Goal: Task Accomplishment & Management: Manage account settings

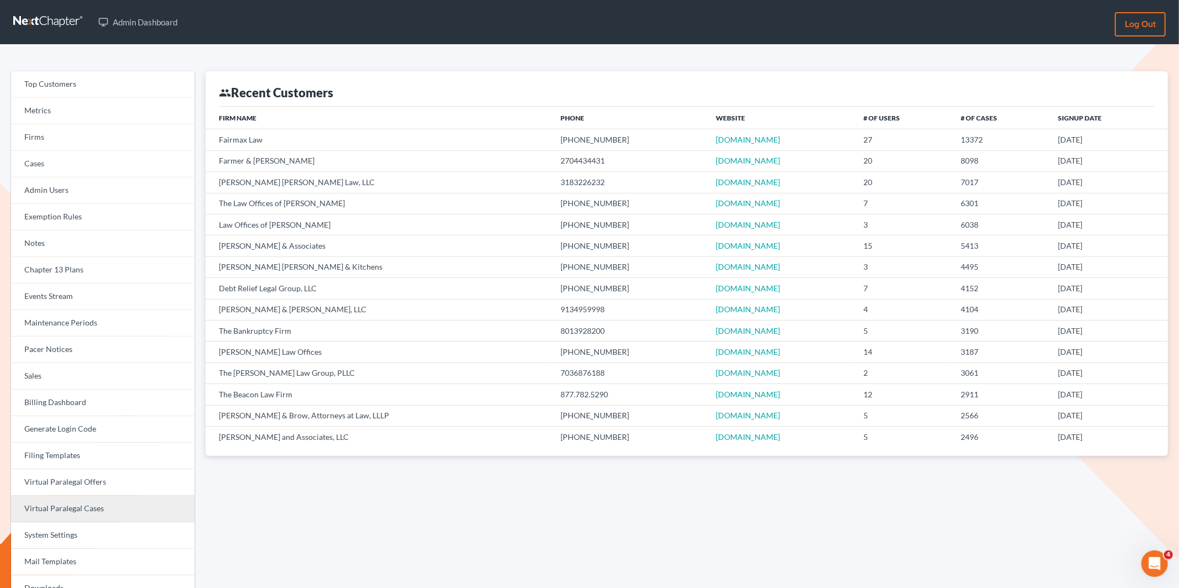
click at [88, 495] on link "Virtual Paralegal Cases" at bounding box center [103, 509] width 184 height 27
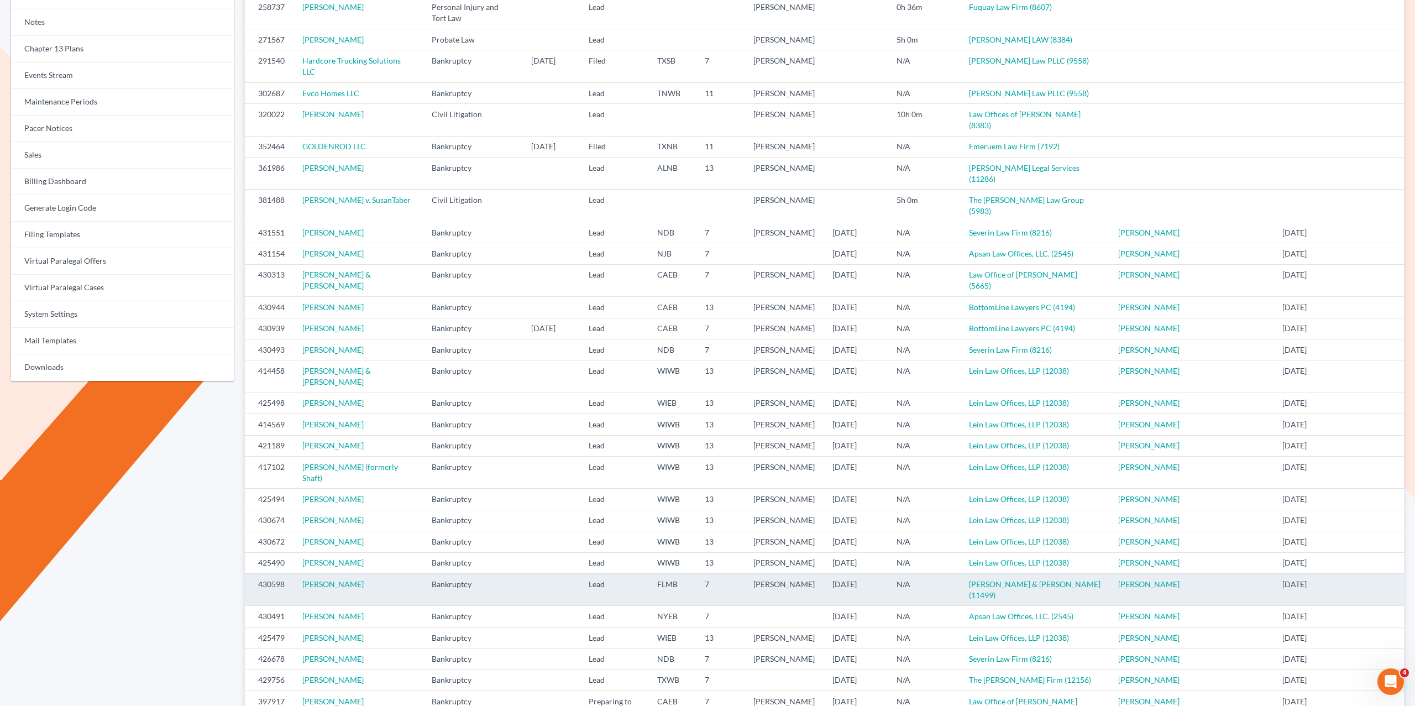
scroll to position [259, 0]
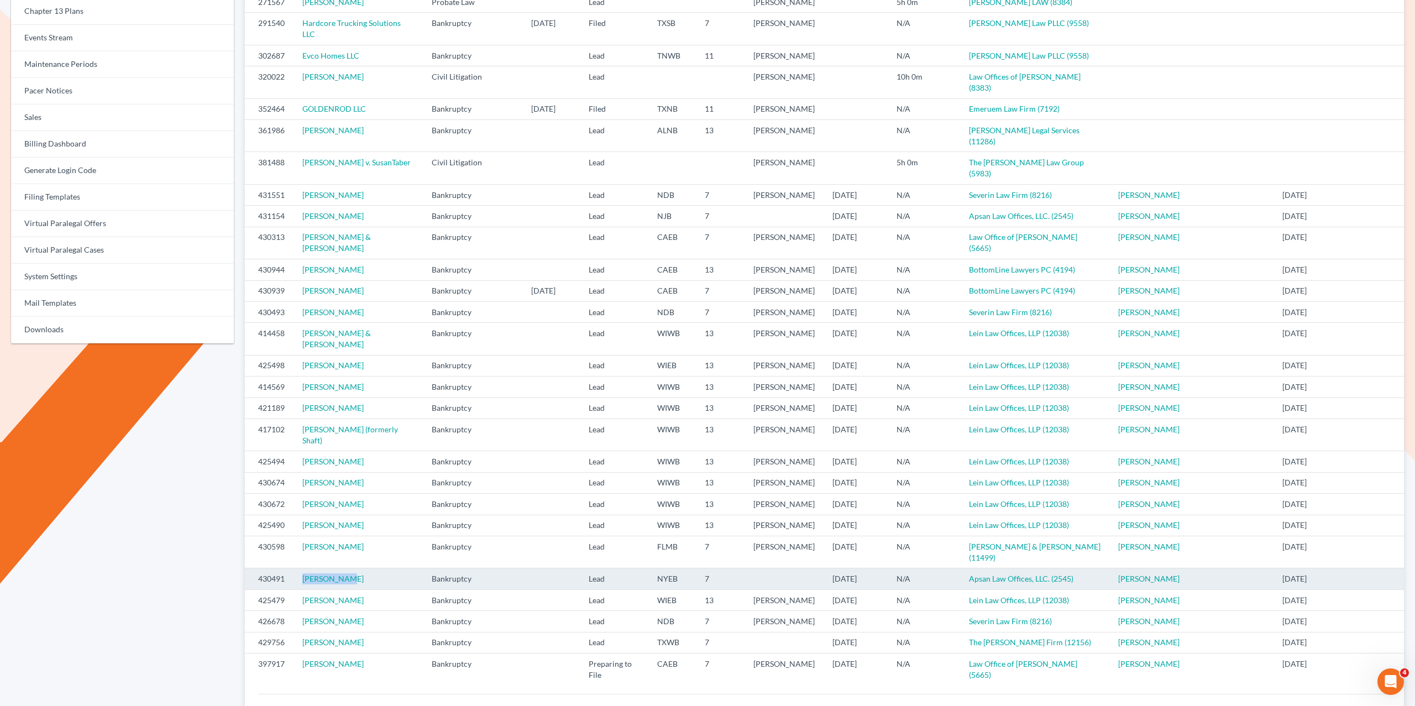
drag, startPoint x: 357, startPoint y: 576, endPoint x: 291, endPoint y: 576, distance: 65.8
click at [294, 577] on td "[PERSON_NAME]" at bounding box center [358, 578] width 129 height 21
copy link "[PERSON_NAME]"
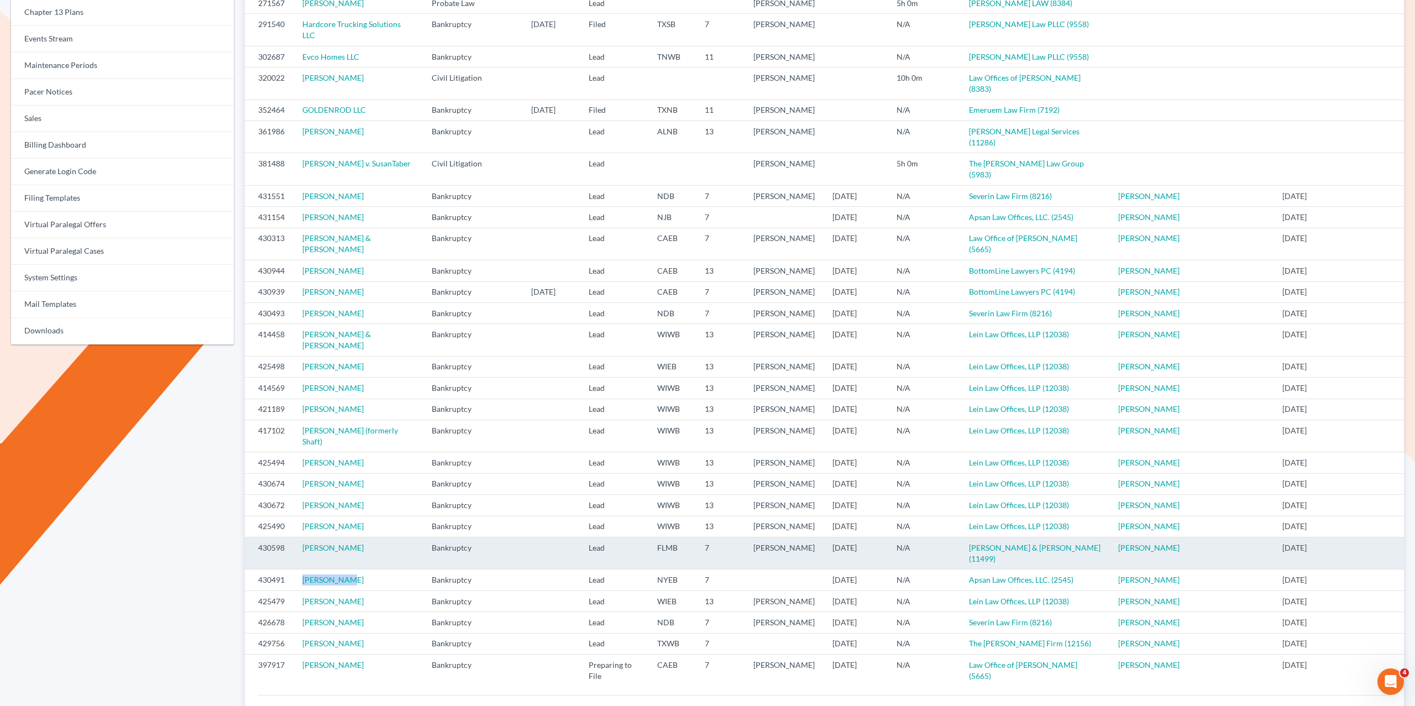
drag, startPoint x: 942, startPoint y: 548, endPoint x: 256, endPoint y: 535, distance: 686.1
click at [250, 537] on tr "430598 Juan Ramos Bankruptcy Lead FLMB 7 Jesse Berkowitz 08/05/2025 N/A Berkowi…" at bounding box center [824, 553] width 1159 height 32
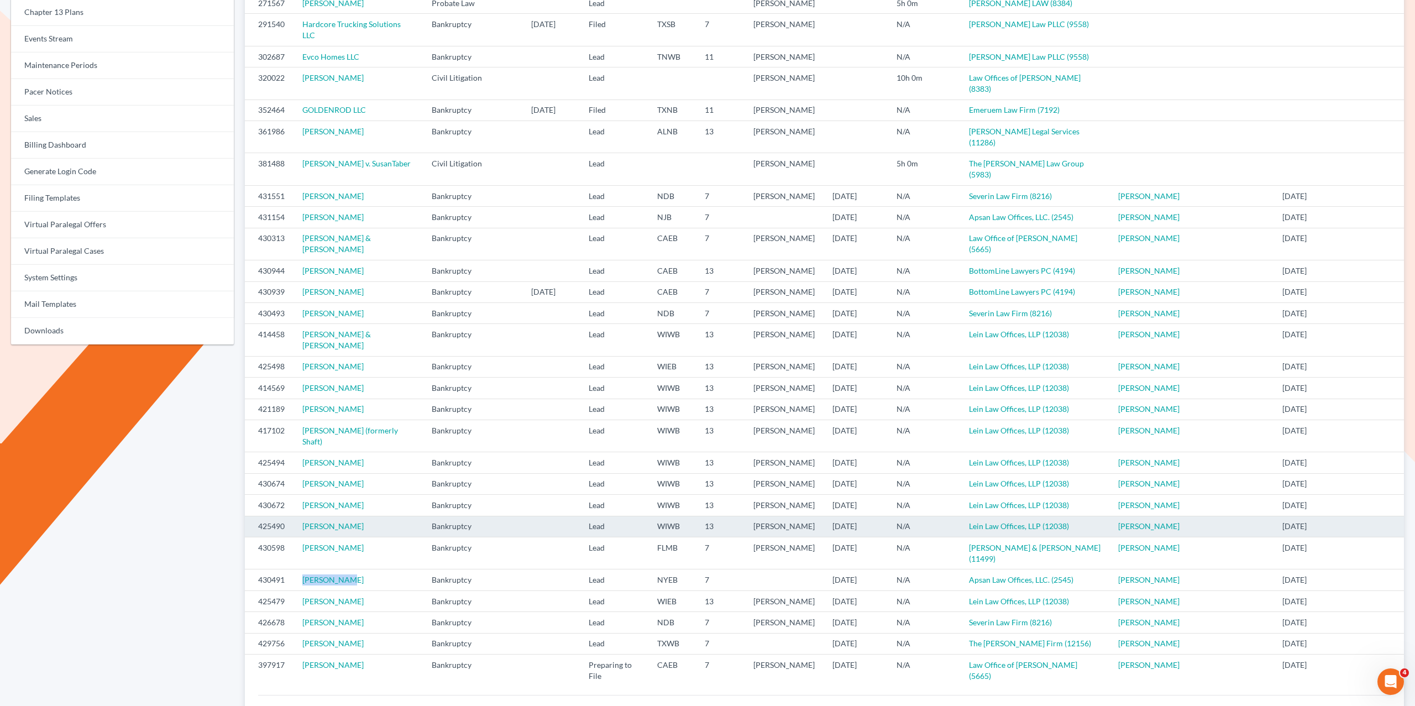
copy tr "430598 Juan Ramos Bankruptcy Lead FLMB 7 Jesse Berkowitz 08/05/2025 N/A Berkowi…"
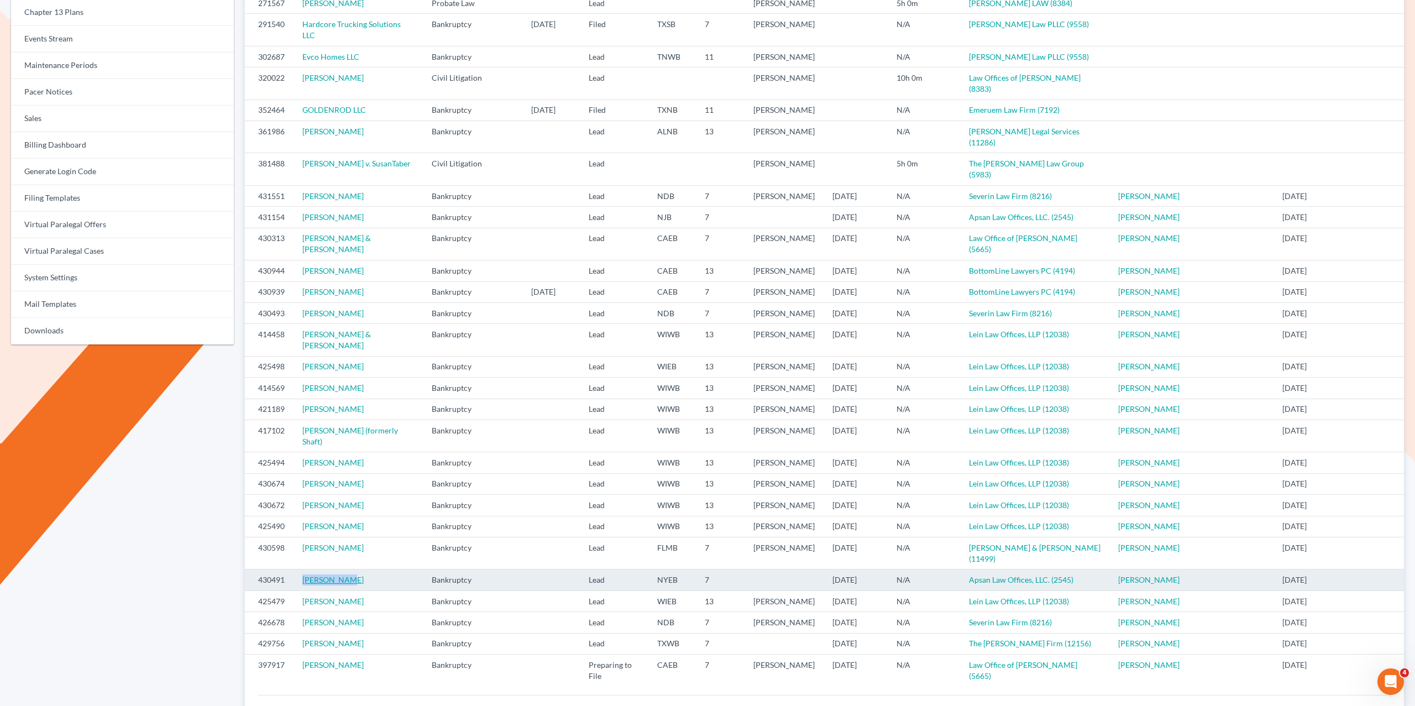
scroll to position [257, 0]
drag, startPoint x: 334, startPoint y: 573, endPoint x: 277, endPoint y: 569, distance: 57.0
click at [281, 569] on tr "430491 Rabi Subhan Bankruptcy Lead NYEB 7 08/04/2025 N/A Apsan Law Offices, LLC…" at bounding box center [824, 578] width 1159 height 21
copy tr "1 Rabi Subhan"
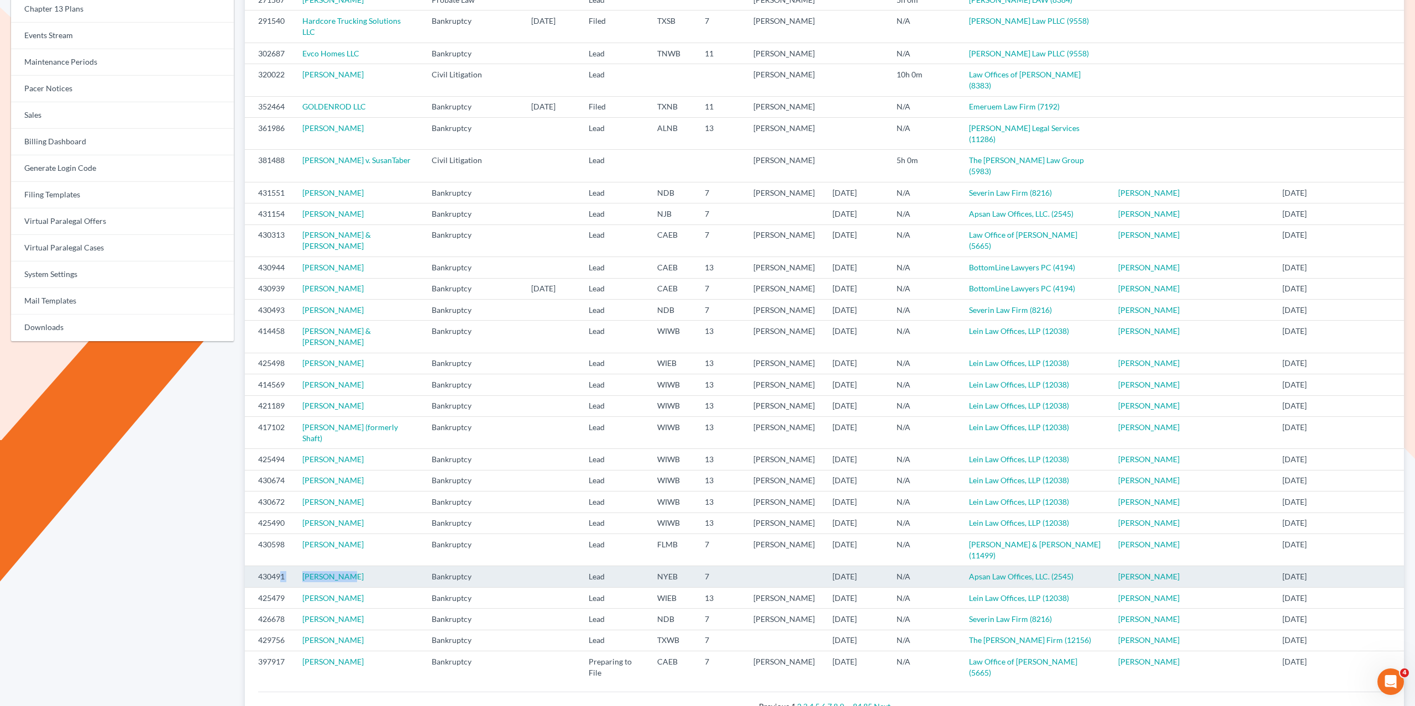
click at [354, 586] on td "Rabi Subhan" at bounding box center [358, 576] width 129 height 21
drag, startPoint x: 347, startPoint y: 571, endPoint x: 300, endPoint y: 571, distance: 46.4
click at [300, 571] on td "Rabi Subhan" at bounding box center [358, 576] width 129 height 21
copy link "Rabi Subhan"
drag, startPoint x: 1009, startPoint y: 588, endPoint x: 244, endPoint y: 569, distance: 764.7
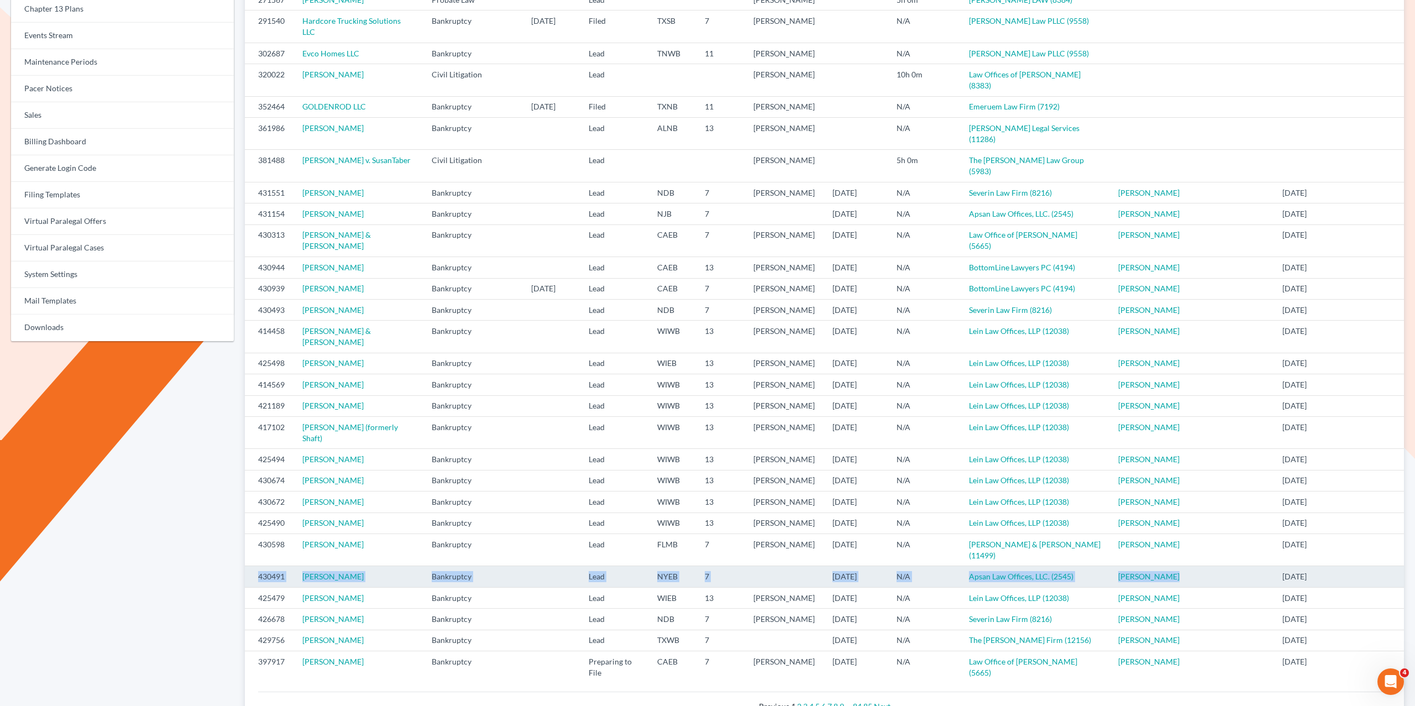
click at [248, 569] on tr "430491 Rabi Subhan Bankruptcy Lead NYEB 7 08/04/2025 N/A Apsan Law Offices, LLC…" at bounding box center [824, 576] width 1159 height 21
copy tr "430491 Rabi Subhan Bankruptcy Lead NYEB 7 08/04/2025 N/A Apsan Law Offices, LLC…"
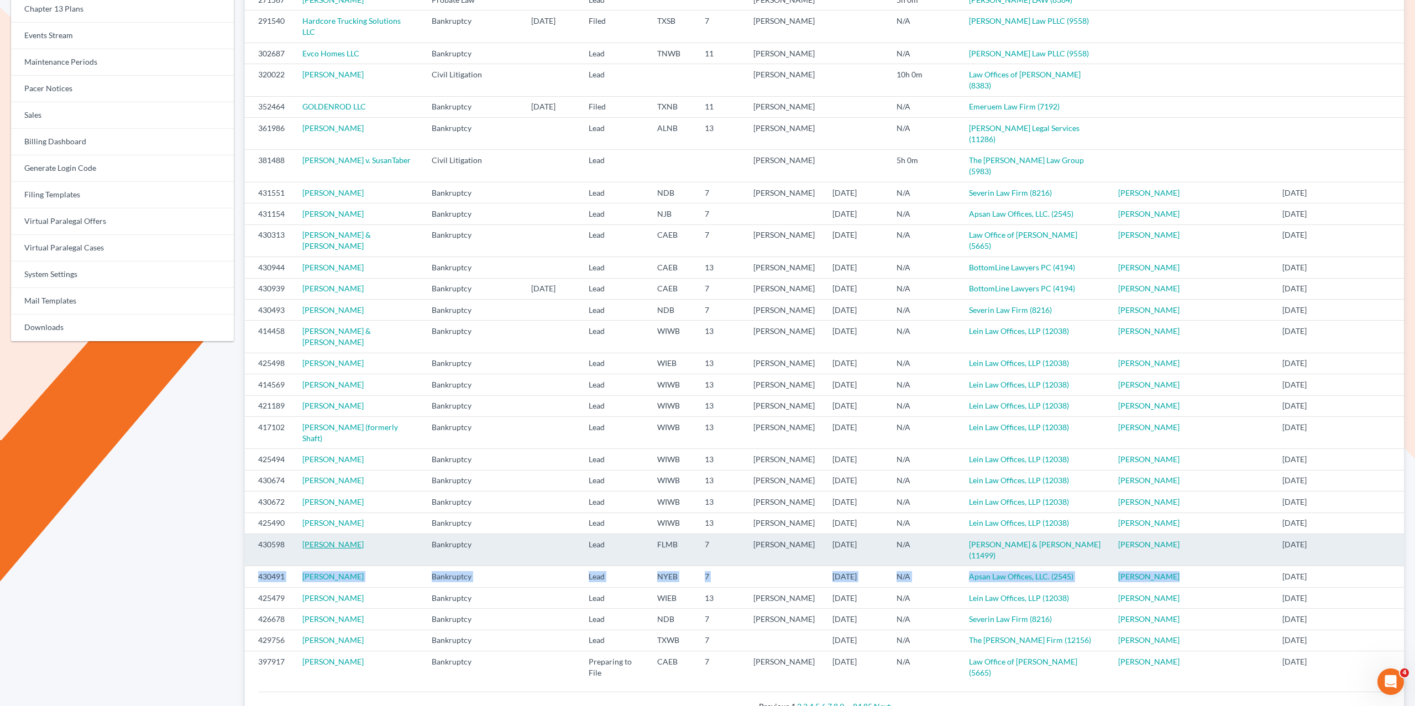
click at [311, 540] on link "[PERSON_NAME]" at bounding box center [332, 544] width 61 height 9
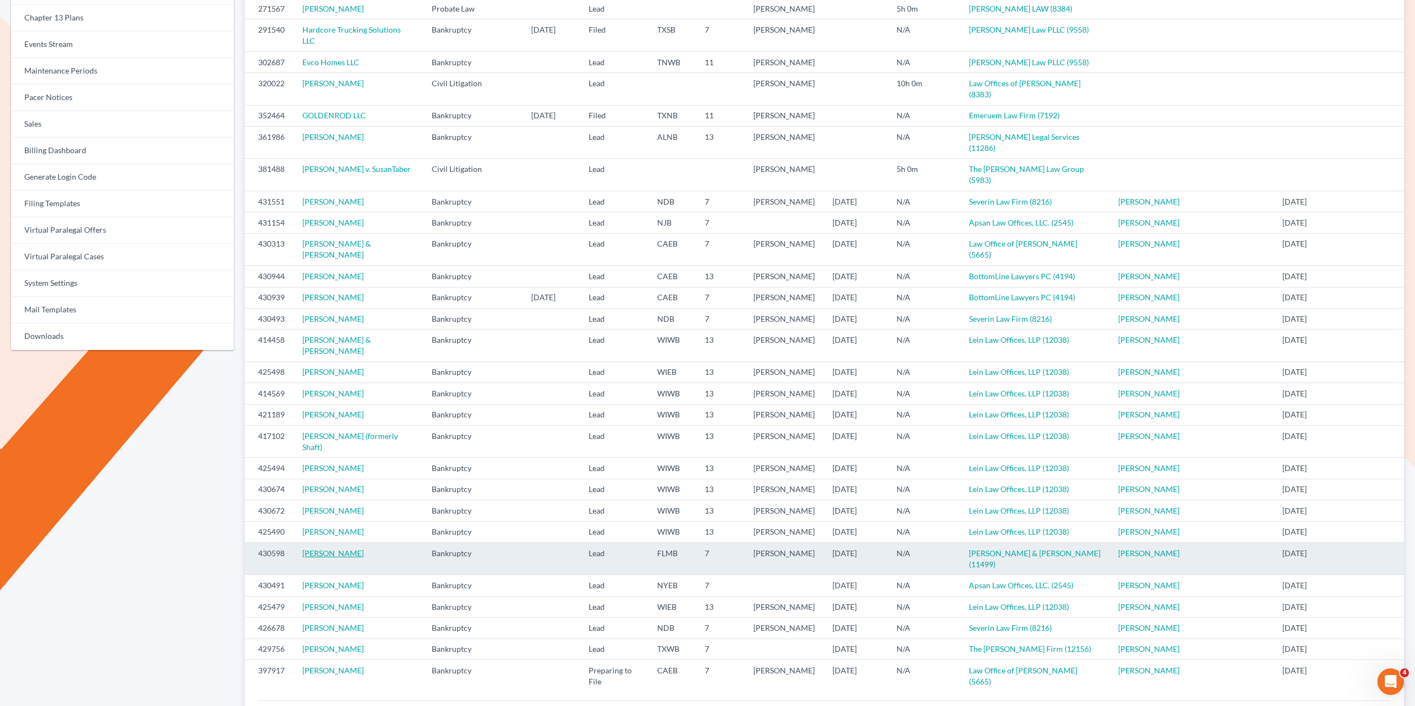
click at [312, 548] on link "[PERSON_NAME]" at bounding box center [332, 552] width 61 height 9
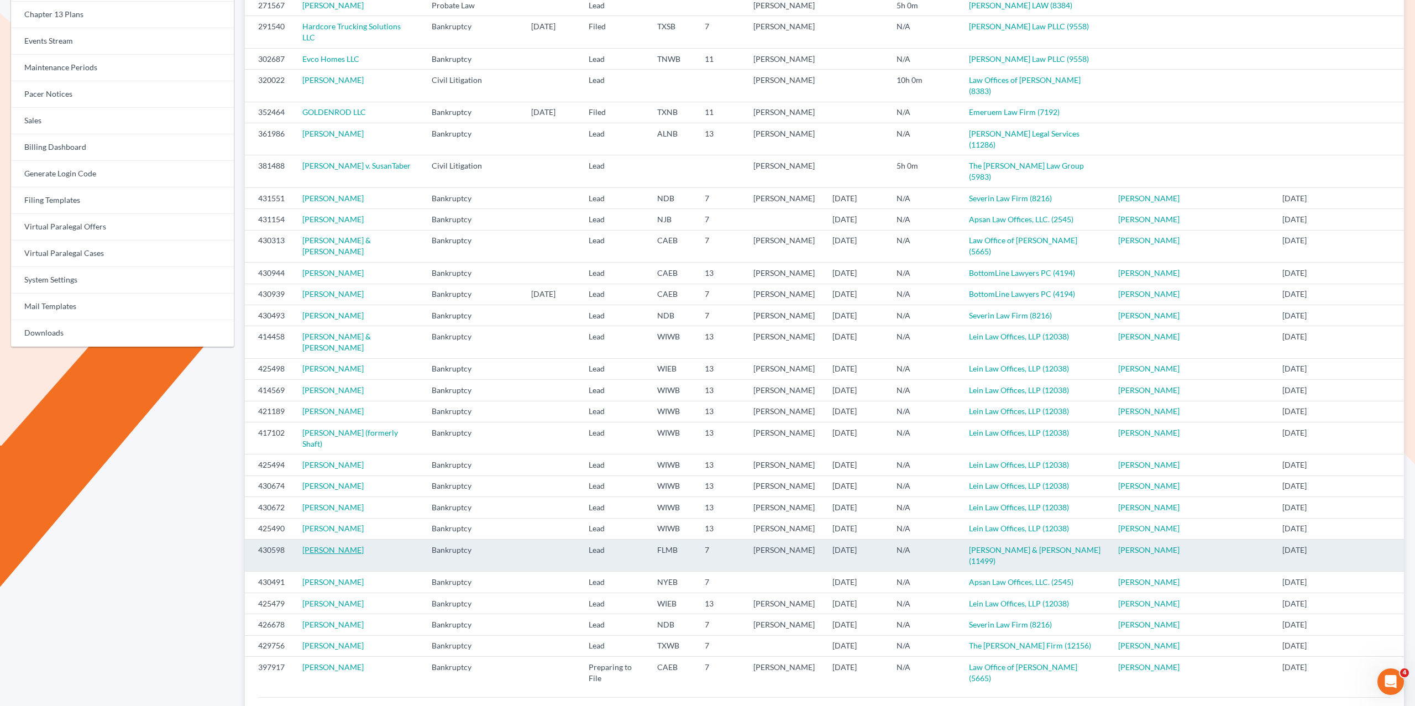
scroll to position [256, 0]
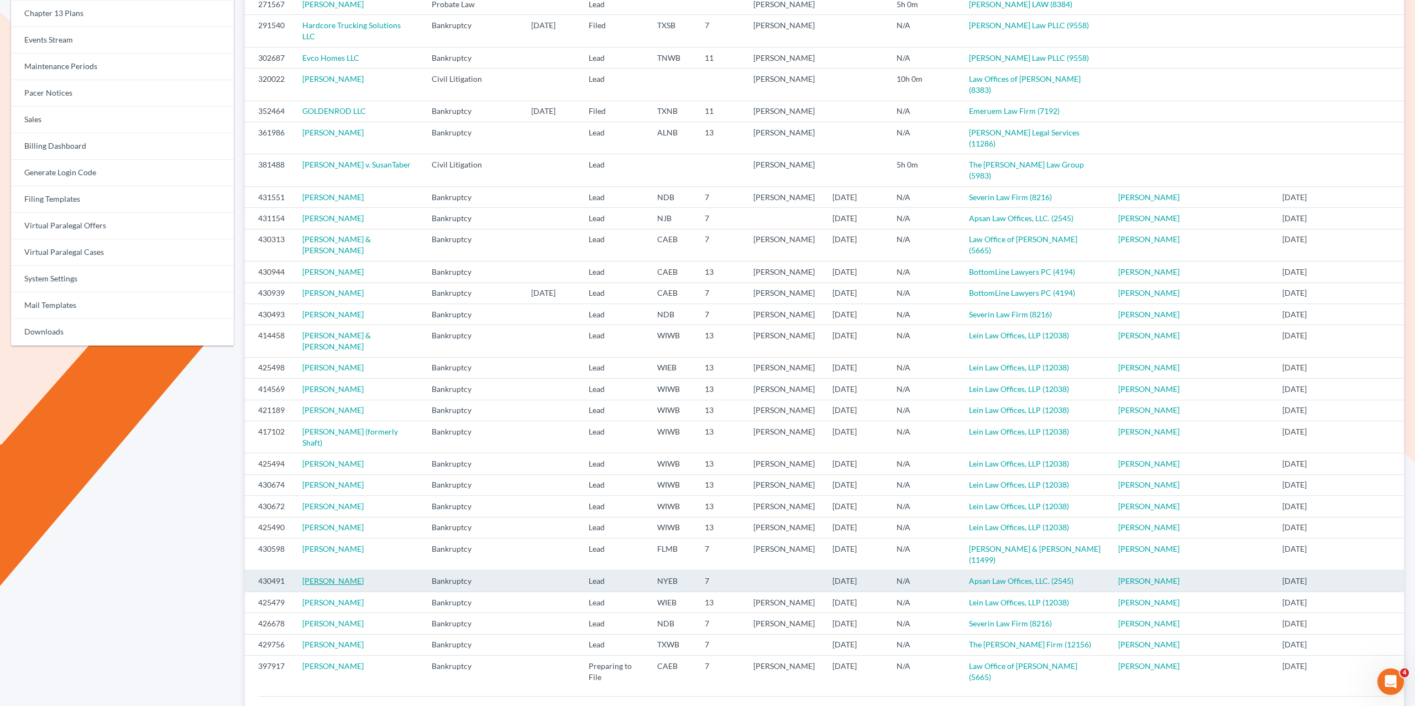
click at [321, 577] on link "Rabi Subhan" at bounding box center [332, 580] width 61 height 9
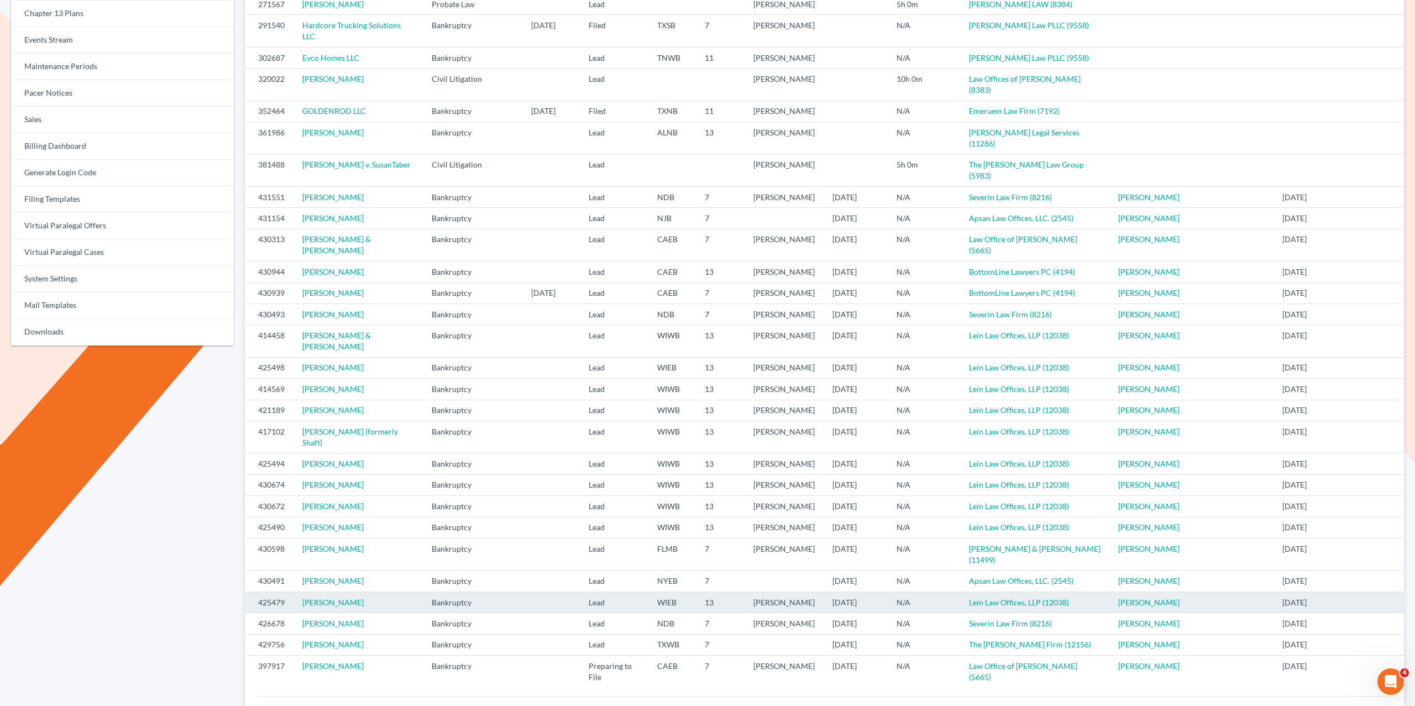
drag, startPoint x: 332, startPoint y: 605, endPoint x: 297, endPoint y: 604, distance: 34.9
click at [298, 605] on td "[PERSON_NAME]" at bounding box center [358, 601] width 129 height 21
copy link "[PERSON_NAME]"
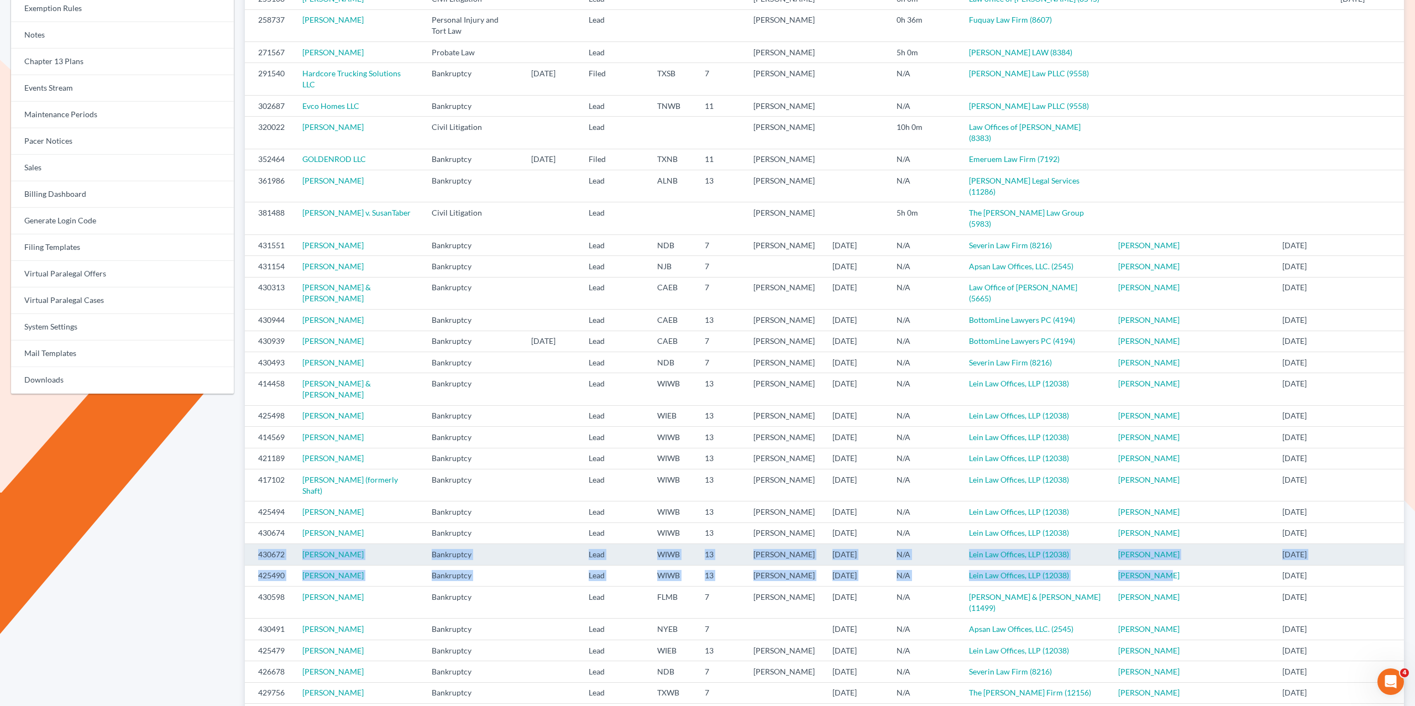
scroll to position [208, 0]
drag, startPoint x: 1161, startPoint y: 573, endPoint x: 254, endPoint y: 551, distance: 907.4
click at [254, 551] on tbody "255108 BRIAN CORRIETTE Civil Litigation Lead Audrey Thomas 3h 0m Law office of …" at bounding box center [824, 362] width 1159 height 747
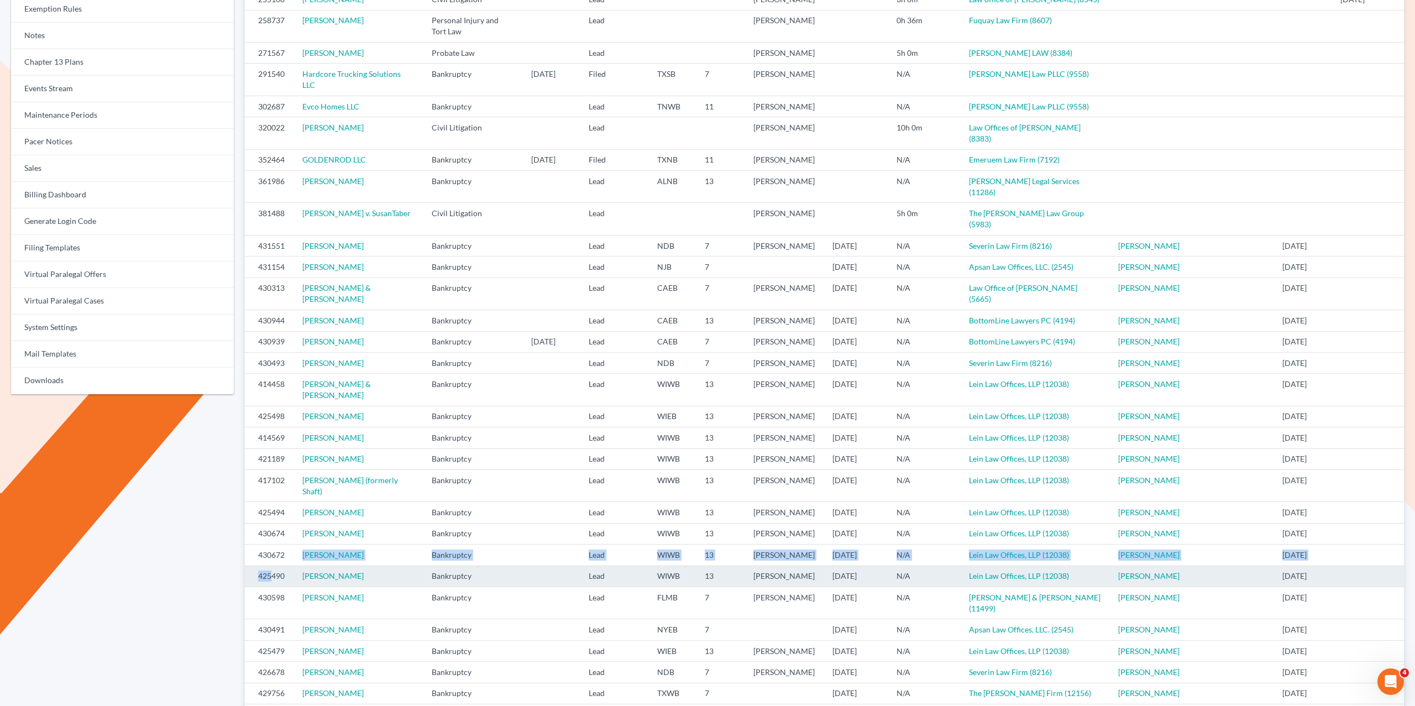
drag, startPoint x: 290, startPoint y: 556, endPoint x: 271, endPoint y: 569, distance: 23.5
click at [271, 569] on tbody "255108 BRIAN CORRIETTE Civil Litigation Lead Audrey Thomas 3h 0m Law office of …" at bounding box center [824, 362] width 1159 height 747
drag, startPoint x: 259, startPoint y: 567, endPoint x: 250, endPoint y: 567, distance: 8.9
click at [259, 567] on td "425490" at bounding box center [269, 575] width 49 height 21
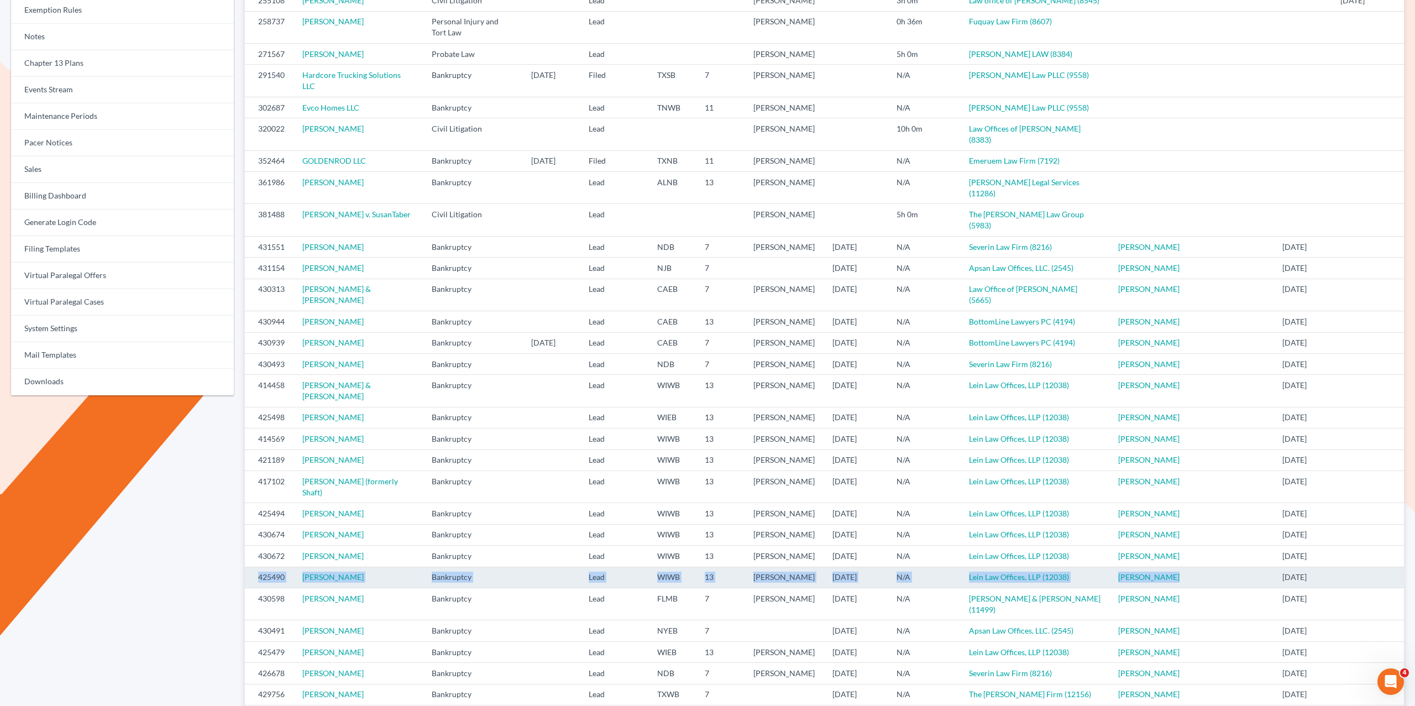
drag, startPoint x: 249, startPoint y: 567, endPoint x: 1184, endPoint y: 572, distance: 934.8
click at [1184, 572] on tr "425490 Andrew Cobb Bankruptcy Lead WIWB 13 Matthew Lein 08/05/2025 N/A Lein Law…" at bounding box center [824, 577] width 1159 height 21
copy tr "425490 Andrew Cobb Bankruptcy Lead WIWB 13 Matthew Lein 08/05/2025 N/A Lein Law…"
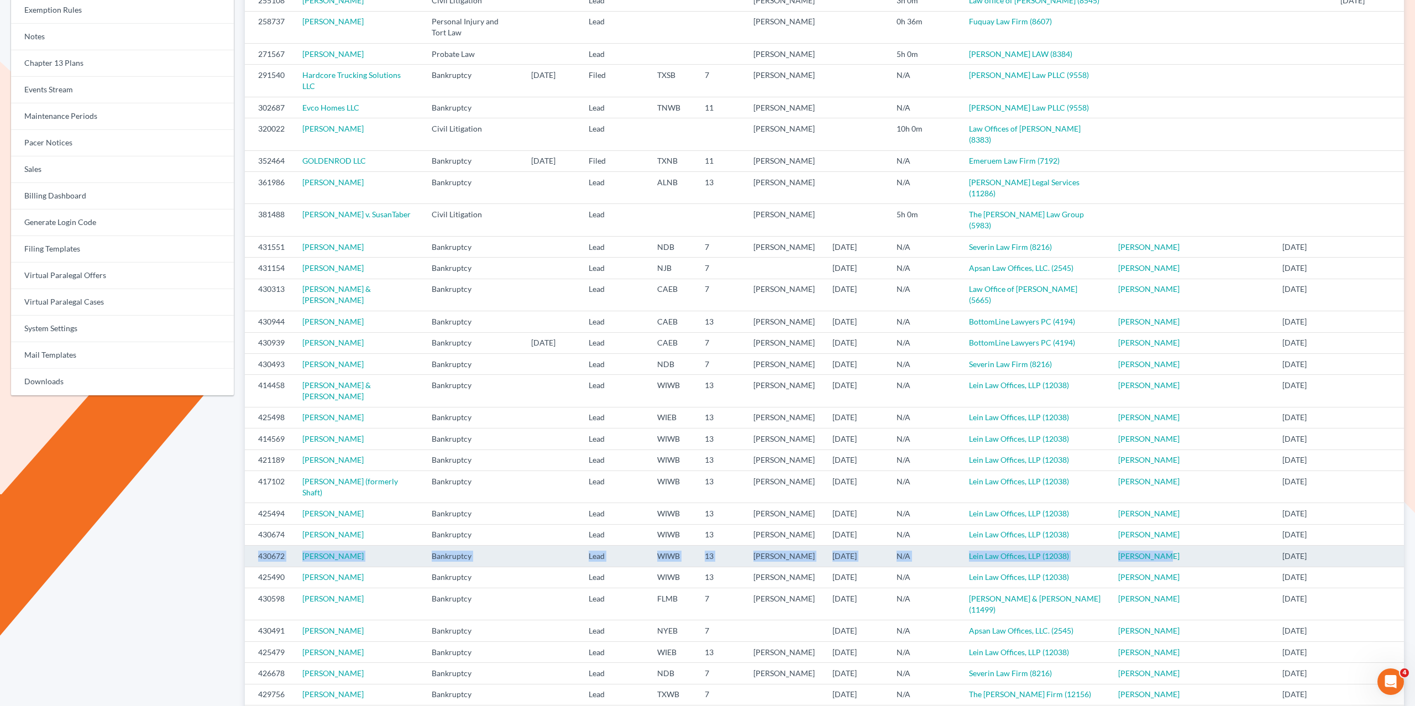
drag, startPoint x: 1137, startPoint y: 551, endPoint x: 253, endPoint y: 554, distance: 883.3
click at [253, 551] on tr "430672 Randy Cornell Bankruptcy Lead WIWB 13 Matthew Lein 08/05/2025 N/A Lein L…" at bounding box center [824, 556] width 1159 height 21
copy tr "430672 Randy Cornell Bankruptcy Lead WIWB 13 Matthew Lein 08/05/2025 N/A Lein L…"
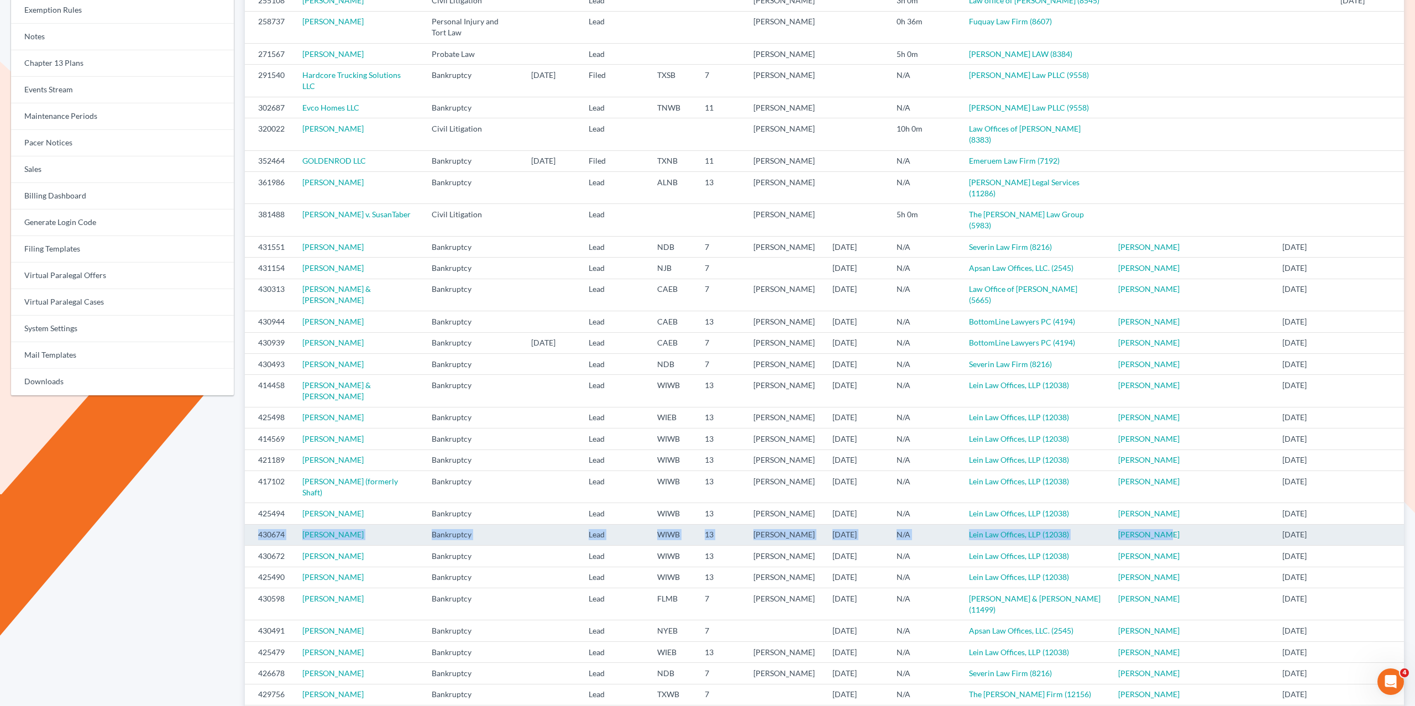
drag, startPoint x: 1159, startPoint y: 525, endPoint x: 247, endPoint y: 525, distance: 912.1
click at [249, 525] on tr "430674 Kathy Colon Bankruptcy Lead WIWB 13 Matthew Lein 08/05/2025 N/A Lein Law…" at bounding box center [824, 534] width 1159 height 21
copy tr "430674 Kathy Colon Bankruptcy Lead WIWB 13 Matthew Lein 08/05/2025 N/A Lein Law…"
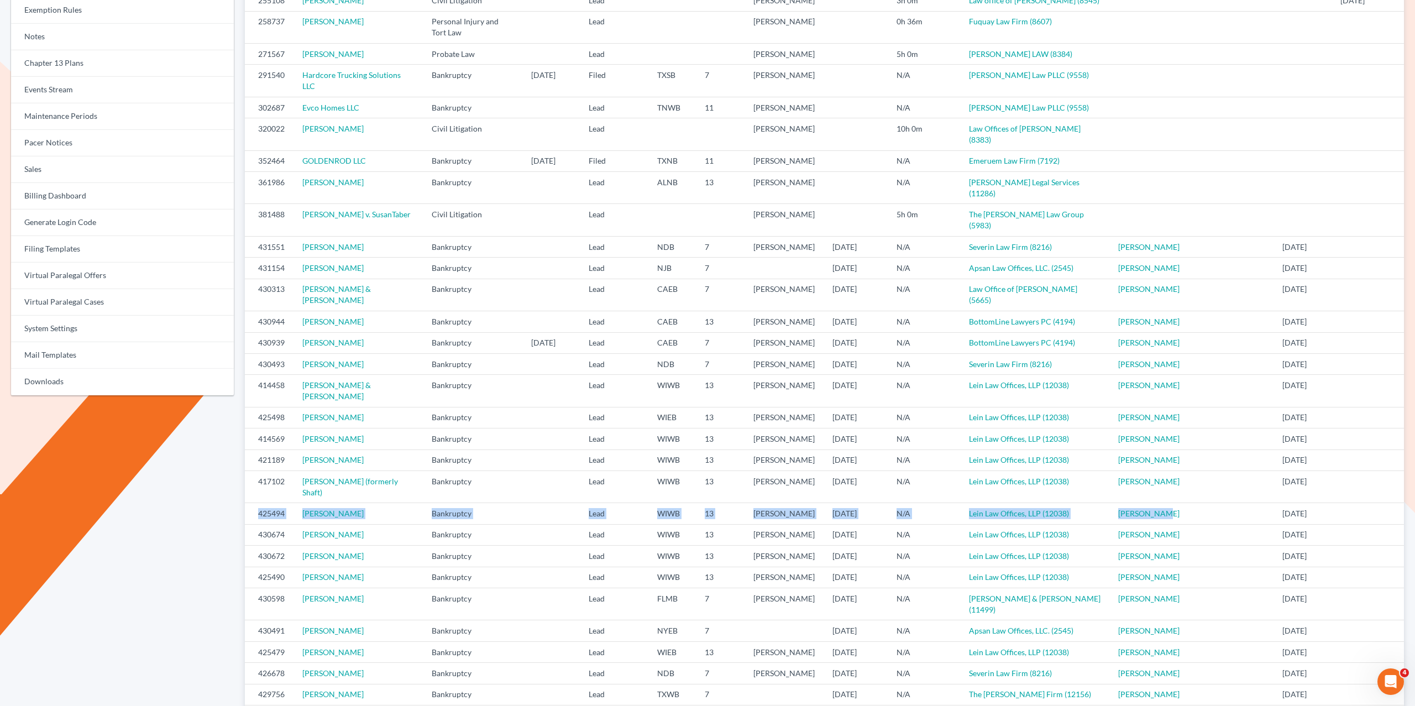
drag, startPoint x: 1099, startPoint y: 500, endPoint x: 242, endPoint y: 502, distance: 857.4
click at [245, 503] on tr "425494 Snadra Drager Bankruptcy Lead WIWB 13 Matthew Lein 08/05/2025 N/A Lein L…" at bounding box center [824, 513] width 1159 height 21
copy tr "425494 Snadra Drager Bankruptcy Lead WIWB 13 Matthew Lein 08/05/2025 N/A Lein L…"
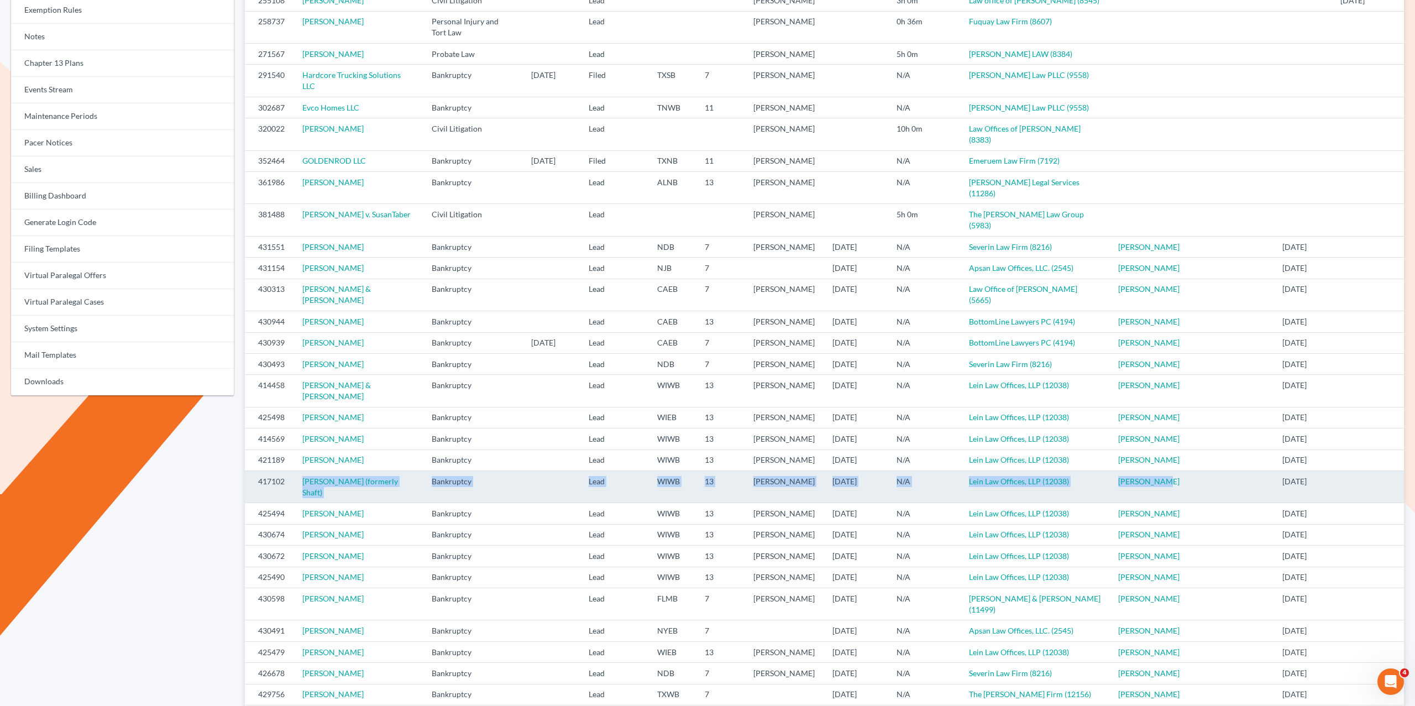
drag, startPoint x: 1162, startPoint y: 485, endPoint x: 296, endPoint y: 484, distance: 866.2
click at [296, 484] on tr "417102 Amy Dye (formerly Shaft) Bankruptcy Lead WIWB 13 Matthew Lein 08/05/2025…" at bounding box center [824, 486] width 1159 height 32
drag, startPoint x: 250, startPoint y: 482, endPoint x: 1167, endPoint y: 483, distance: 917.1
click at [1162, 481] on tr "417102 Amy Dye (formerly Shaft) Bankruptcy Lead WIWB 13 Matthew Lein 08/05/2025…" at bounding box center [824, 486] width 1159 height 32
copy tr "417102 Amy Dye (formerly Shaft) Bankruptcy Lead WIWB 13 Matthew Lein 08/05/2025…"
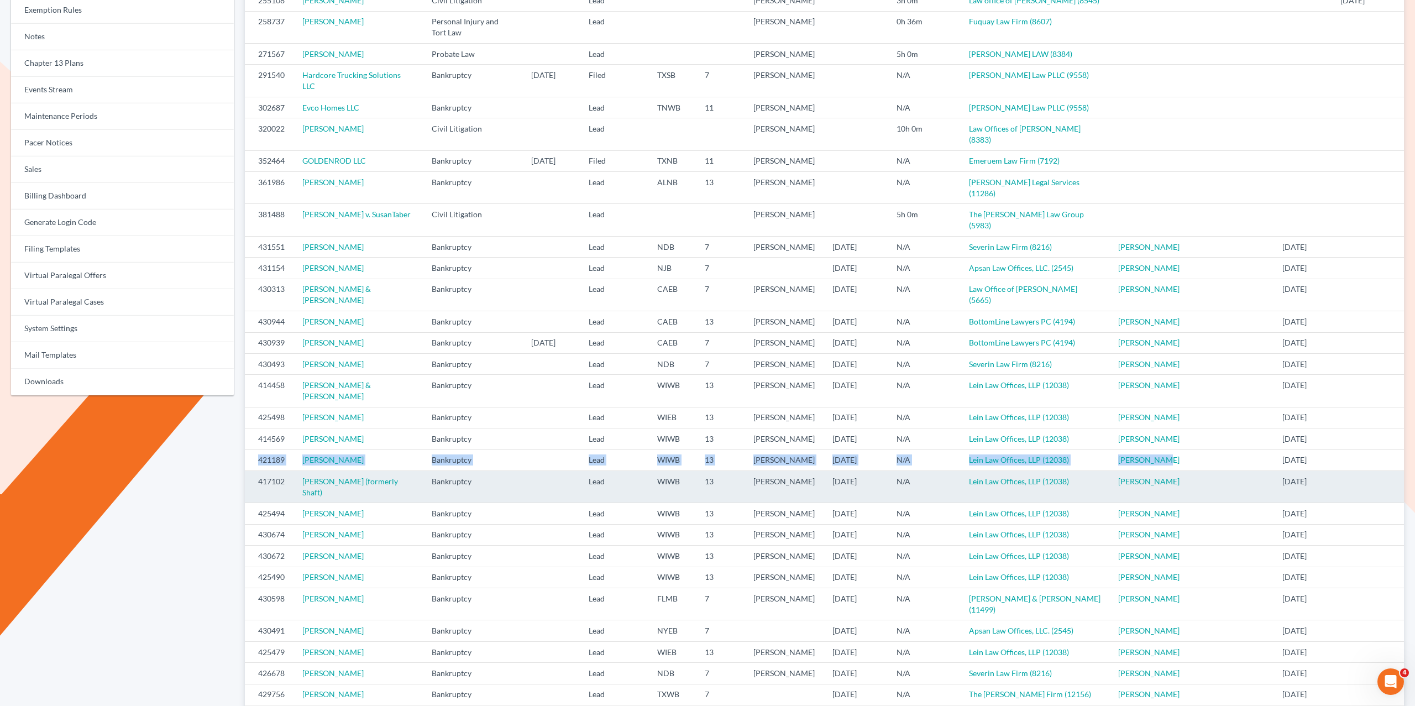
drag, startPoint x: 1175, startPoint y: 465, endPoint x: 306, endPoint y: 474, distance: 868.5
click at [252, 463] on tr "421189 Michael Gesler Bankruptcy Lead WIWB 13 Matthew Lein 08/05/2025 N/A Lein …" at bounding box center [824, 459] width 1159 height 21
copy tr "421189 Michael Gesler Bankruptcy Lead WIWB 13 Matthew Lein 08/05/2025 N/A Lein …"
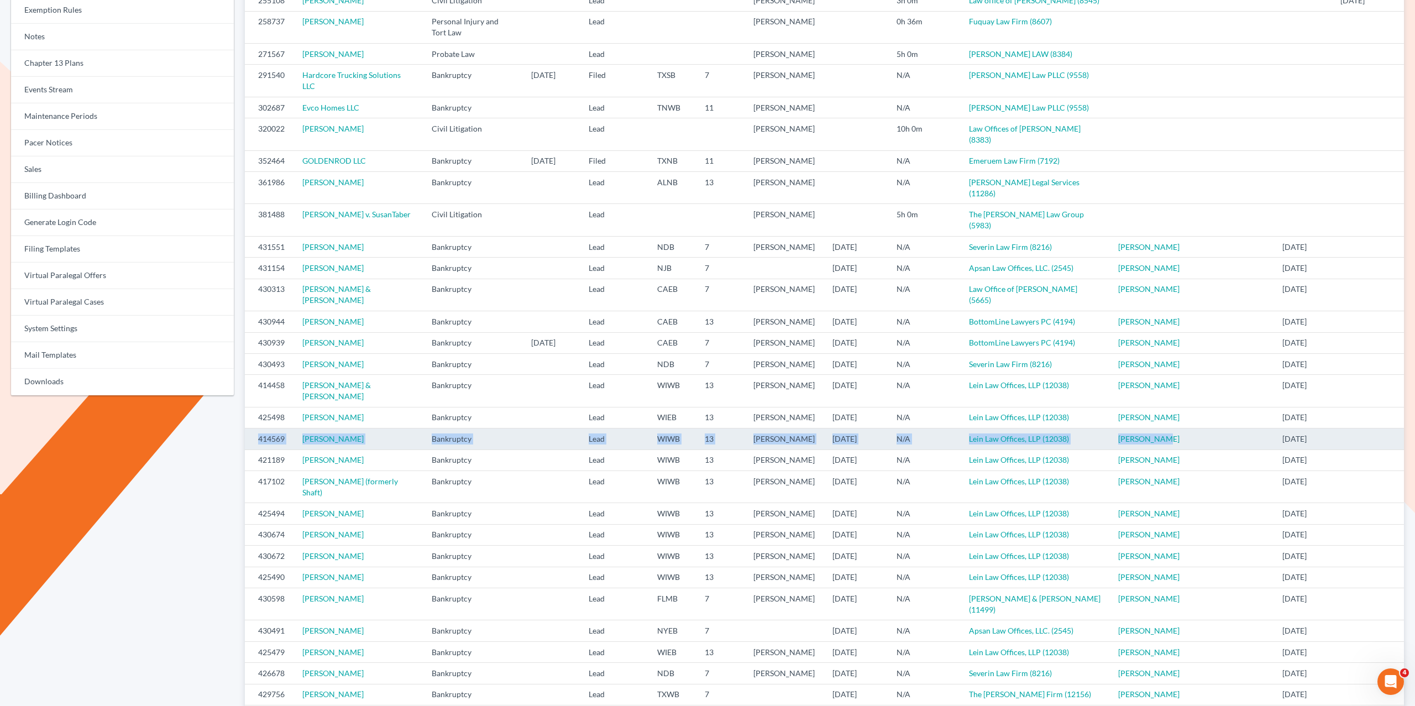
drag, startPoint x: 1162, startPoint y: 442, endPoint x: 257, endPoint y: 439, distance: 905.5
click at [257, 439] on tr "414569 Ashley Hansen Bankruptcy Lead WIWB 13 Matthew Lein 08/05/2025 N/A Lein L…" at bounding box center [824, 438] width 1159 height 21
copy tr "414569 Ashley Hansen Bankruptcy Lead WIWB 13 Matthew Lein 08/05/2025 N/A Lein L…"
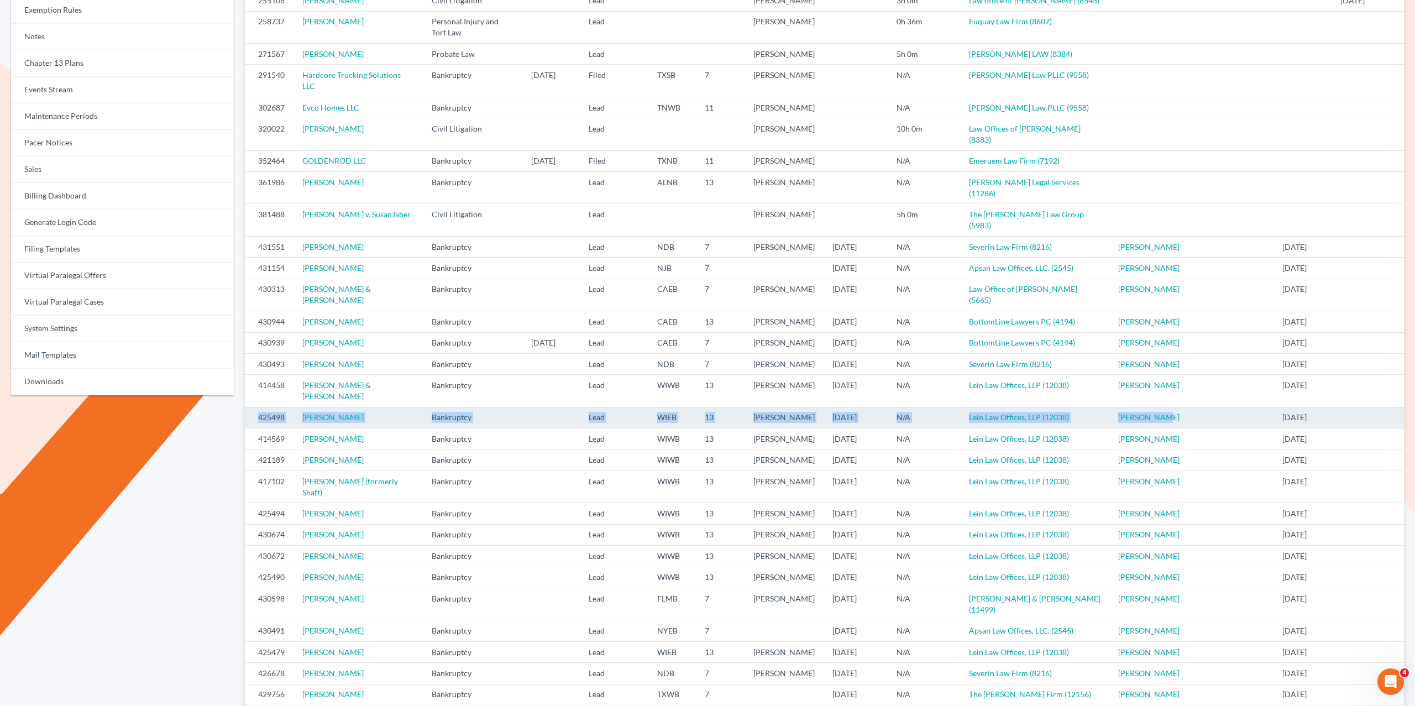
drag, startPoint x: 1149, startPoint y: 419, endPoint x: 247, endPoint y: 422, distance: 902.7
click at [247, 422] on tr "425498 Sharon Laude Bankruptcy Lead WIEB 13 Matthew Lein 08/05/2025 N/A Lein La…" at bounding box center [824, 417] width 1159 height 21
copy tr "425498 Sharon Laude Bankruptcy Lead WIEB 13 Matthew Lein 08/05/2025 N/A Lein La…"
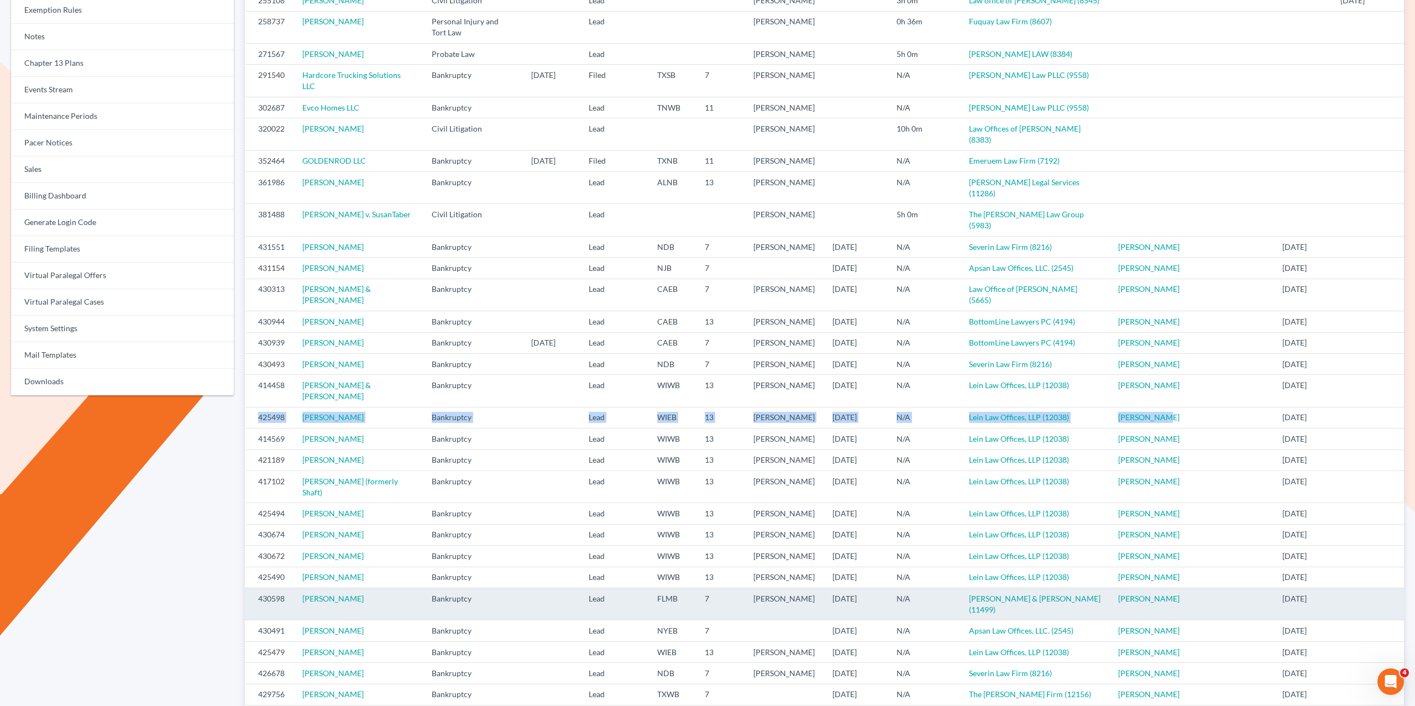
scroll to position [206, 0]
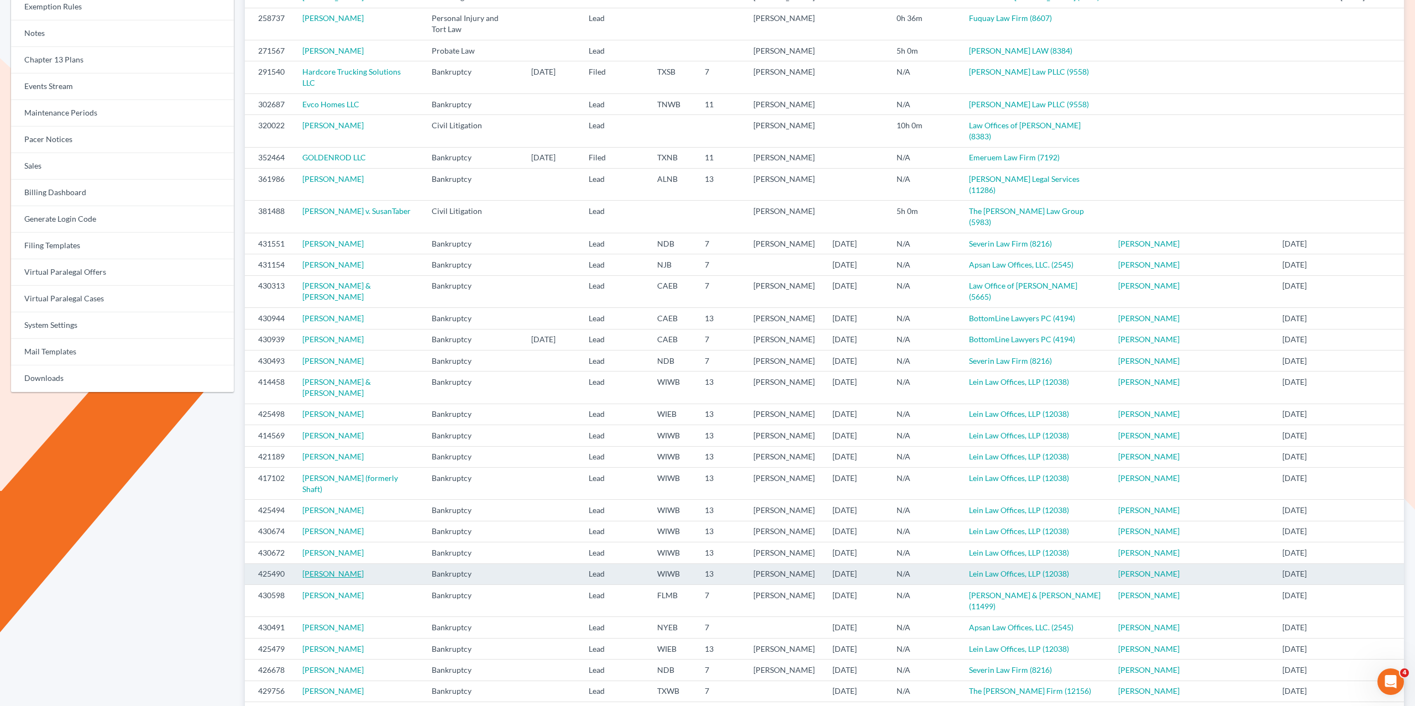
click at [321, 575] on td "[PERSON_NAME]" at bounding box center [358, 573] width 129 height 21
click at [322, 571] on link "[PERSON_NAME]" at bounding box center [332, 575] width 61 height 9
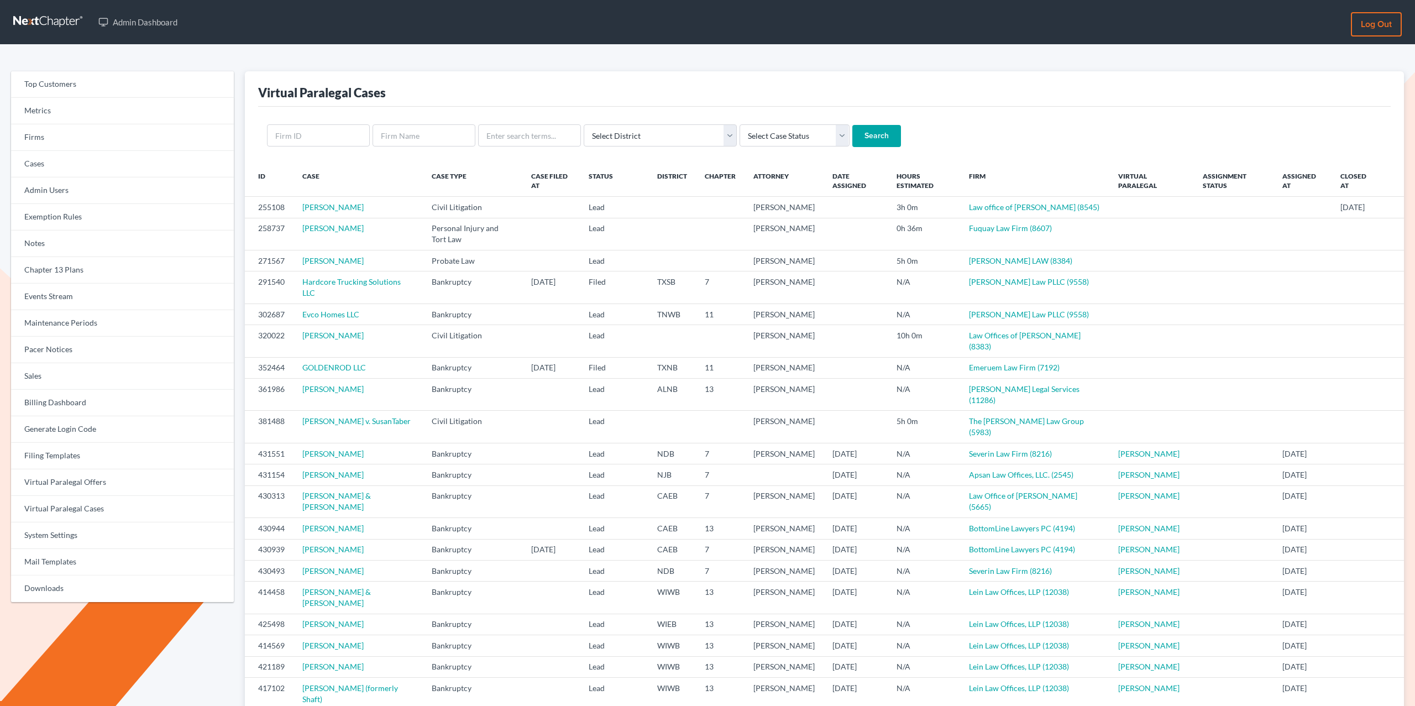
scroll to position [210, 0]
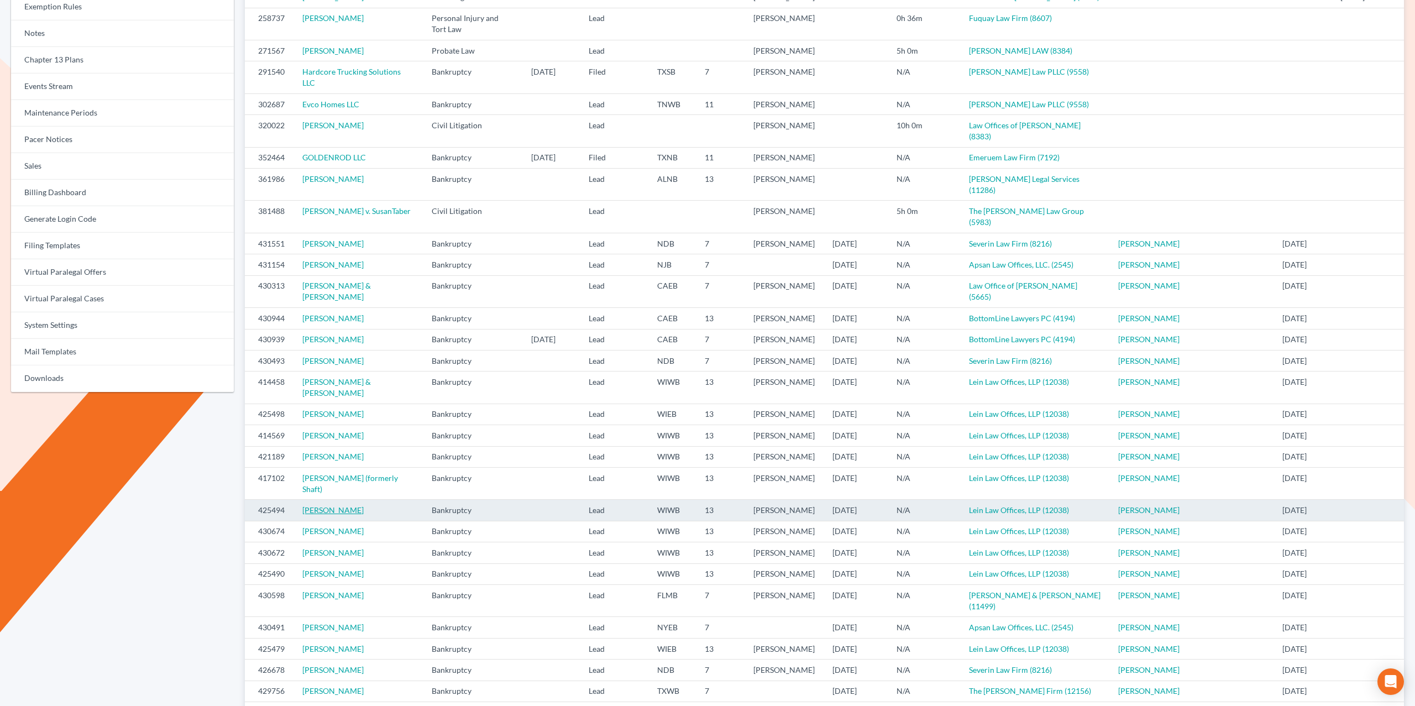
click at [337, 505] on link "[PERSON_NAME]" at bounding box center [332, 509] width 61 height 9
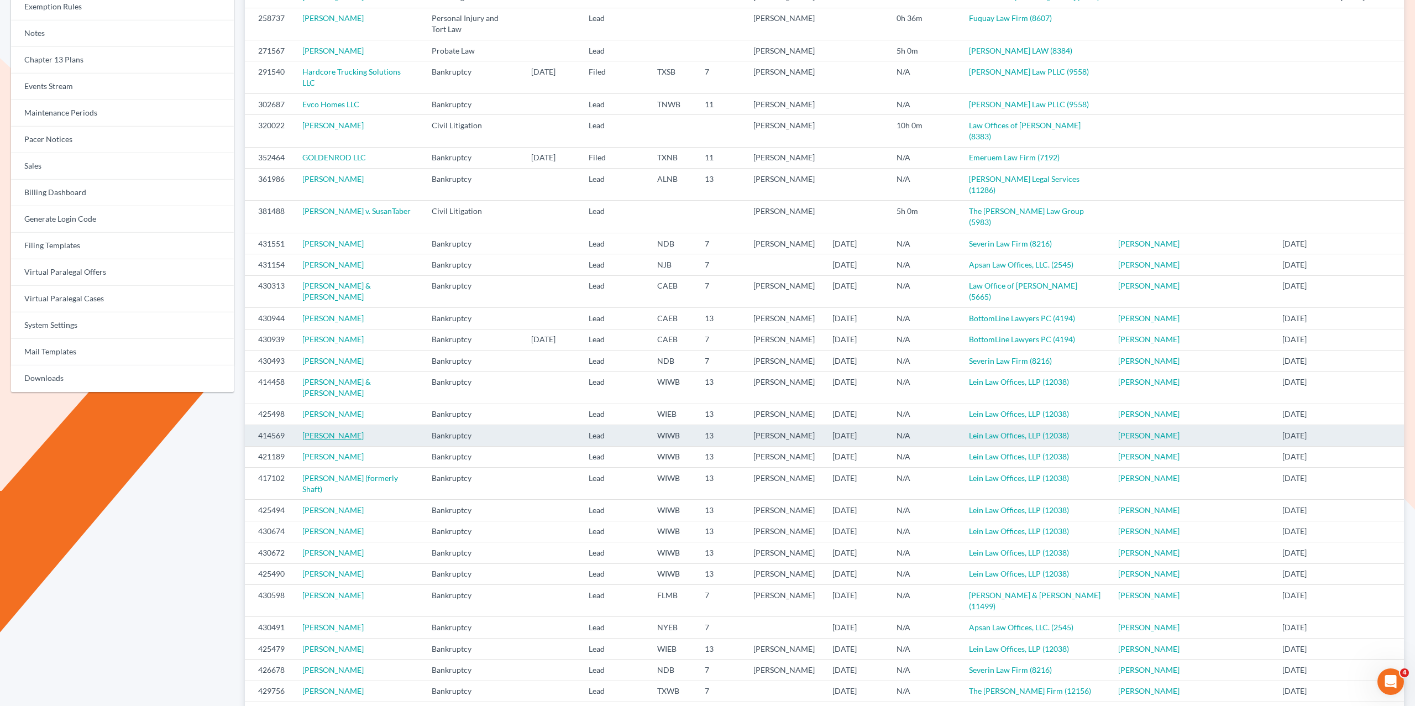
click at [324, 440] on link "Ashley Hansen" at bounding box center [332, 435] width 61 height 9
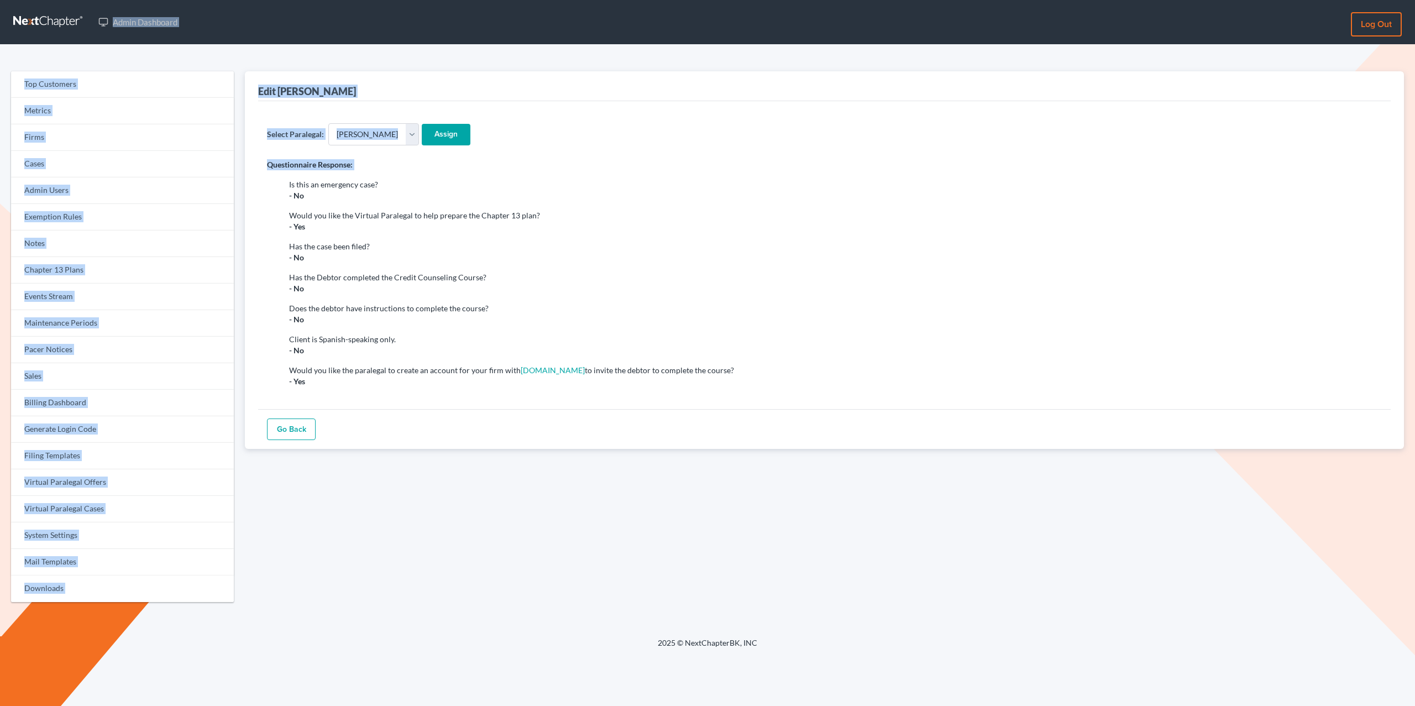
drag, startPoint x: 192, startPoint y: 81, endPoint x: 106, endPoint y: -55, distance: 160.9
click at [106, 0] on html "Admin Dashboard Log out Top Customers Metrics Firms Cases Admin Users Exemption…" at bounding box center [707, 353] width 1415 height 706
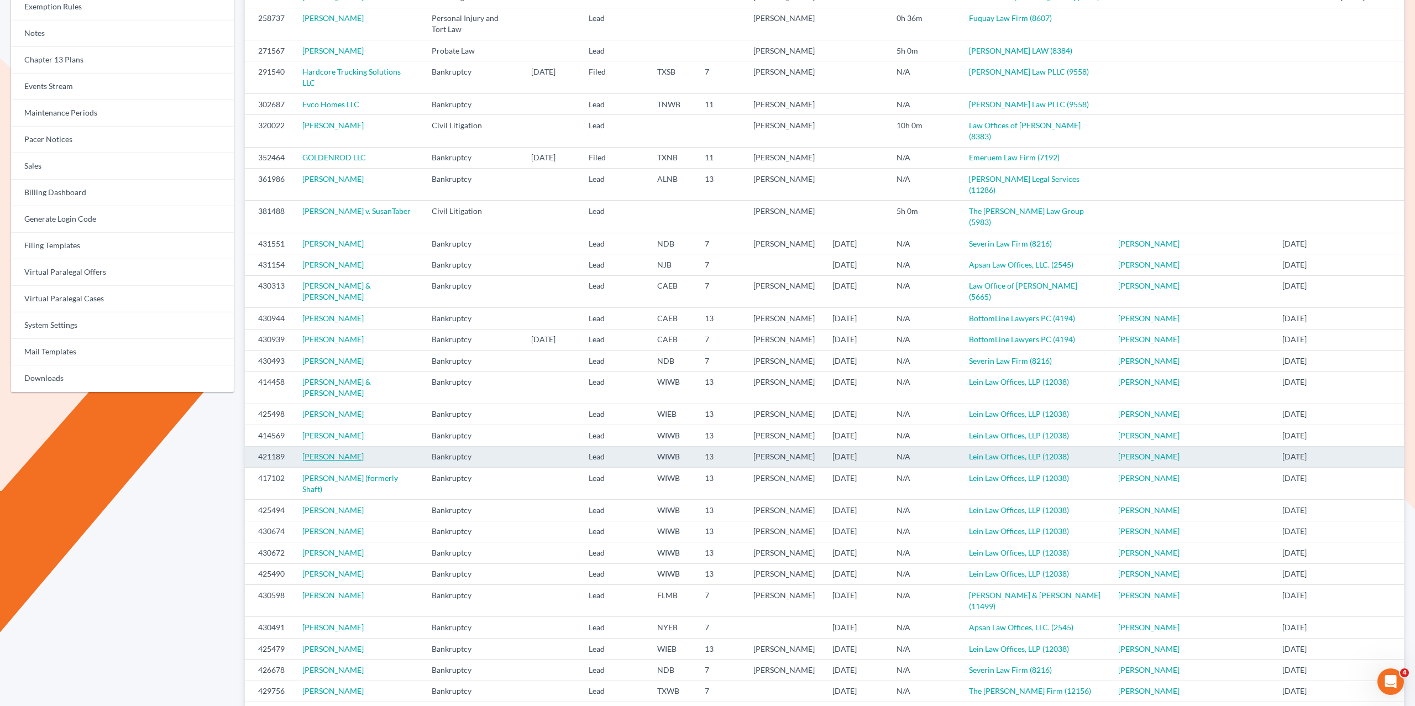
click at [321, 458] on link "Michael Gesler" at bounding box center [332, 456] width 61 height 9
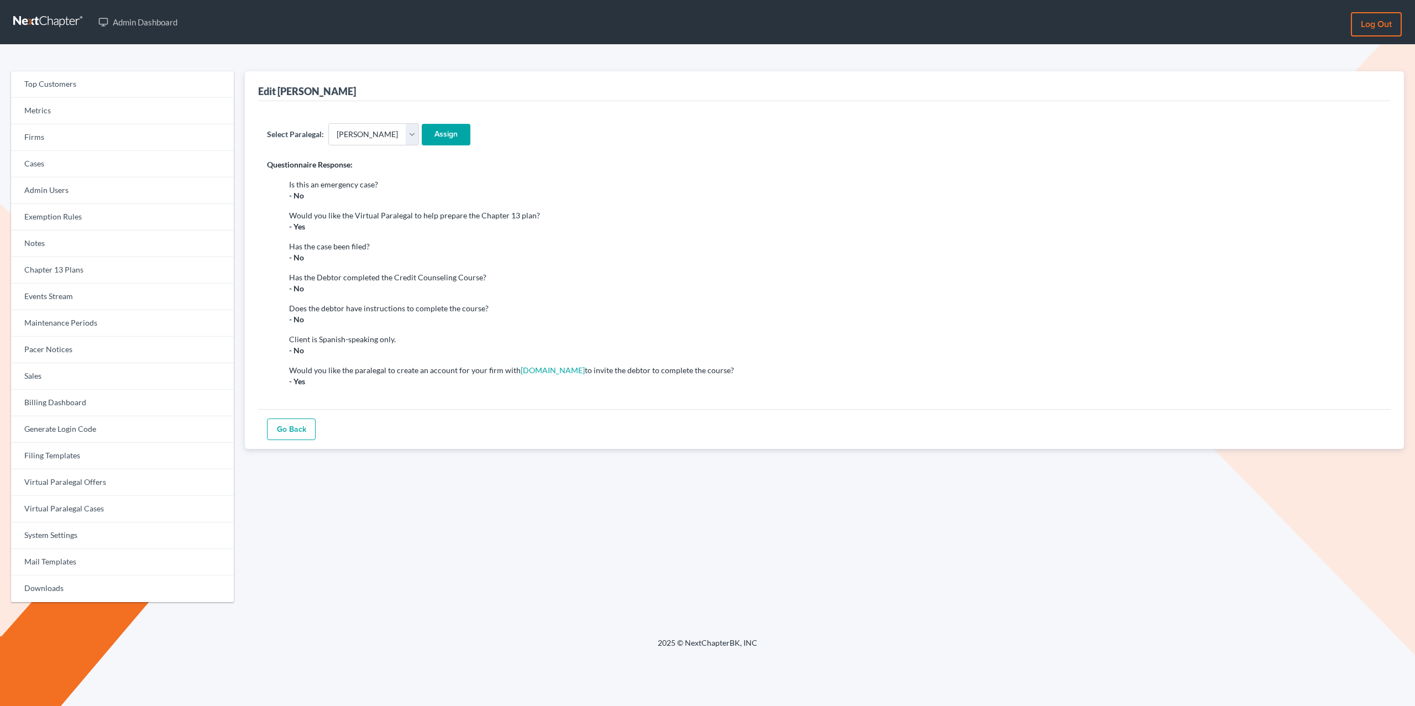
click at [328, 460] on div "Edit [PERSON_NAME] Select Paralegal: - Select - [PERSON_NAME] [PERSON_NAME] [PE…" at bounding box center [824, 341] width 1170 height 540
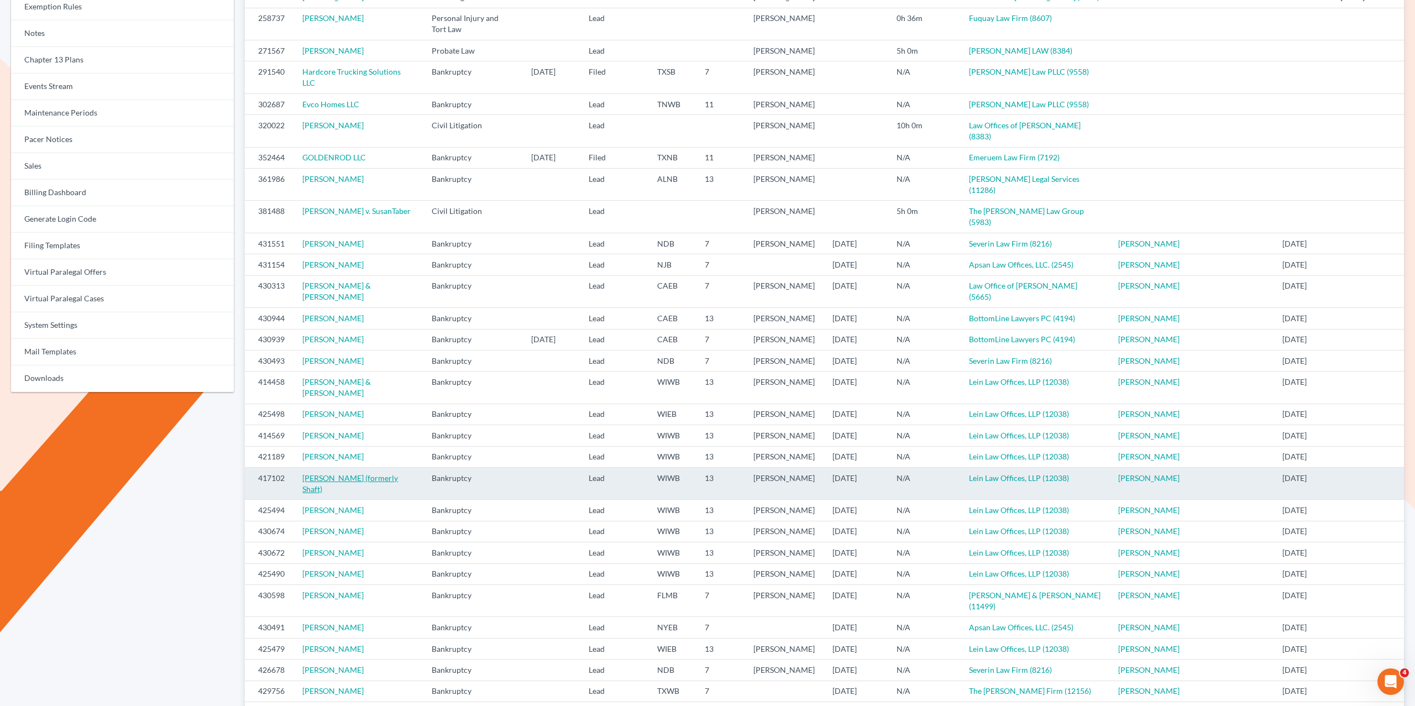
click at [328, 485] on link "[PERSON_NAME] (formerly Shaft)" at bounding box center [350, 483] width 96 height 20
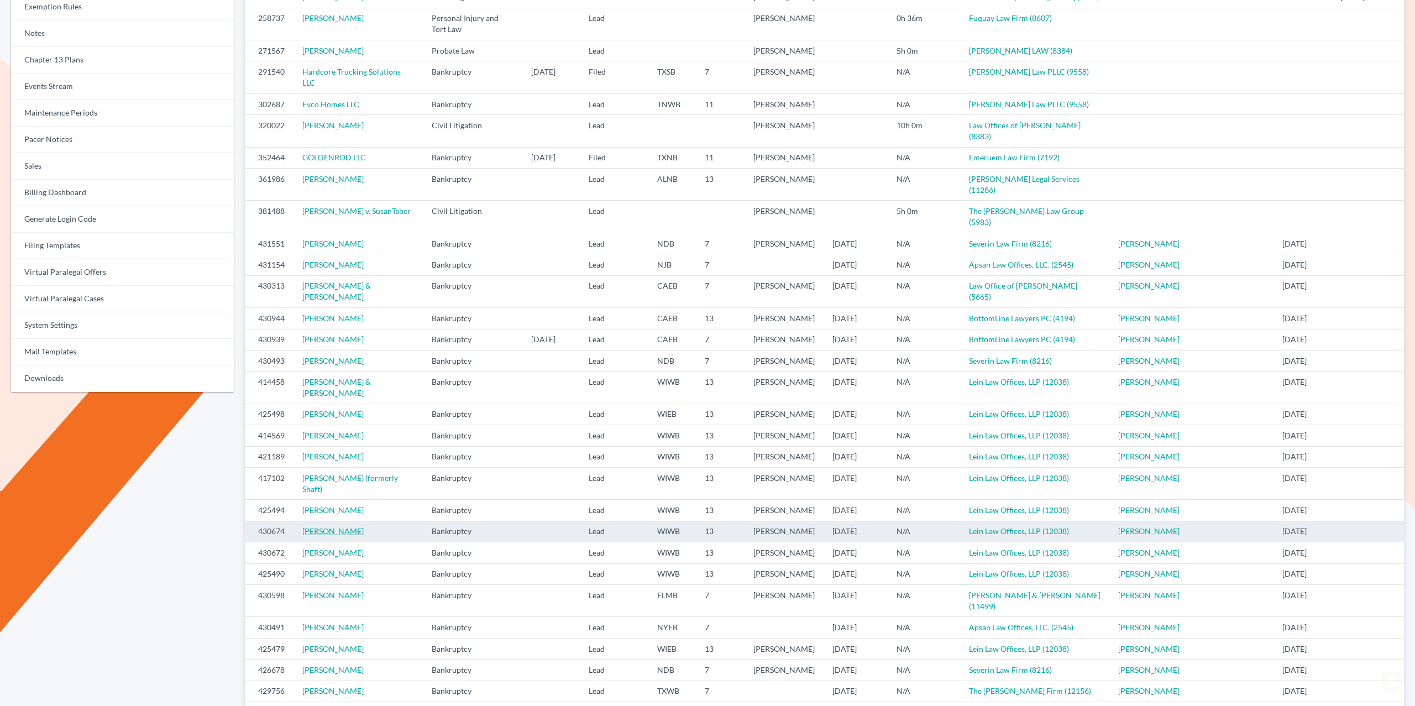
click at [329, 528] on link "Kathy Colon" at bounding box center [332, 530] width 61 height 9
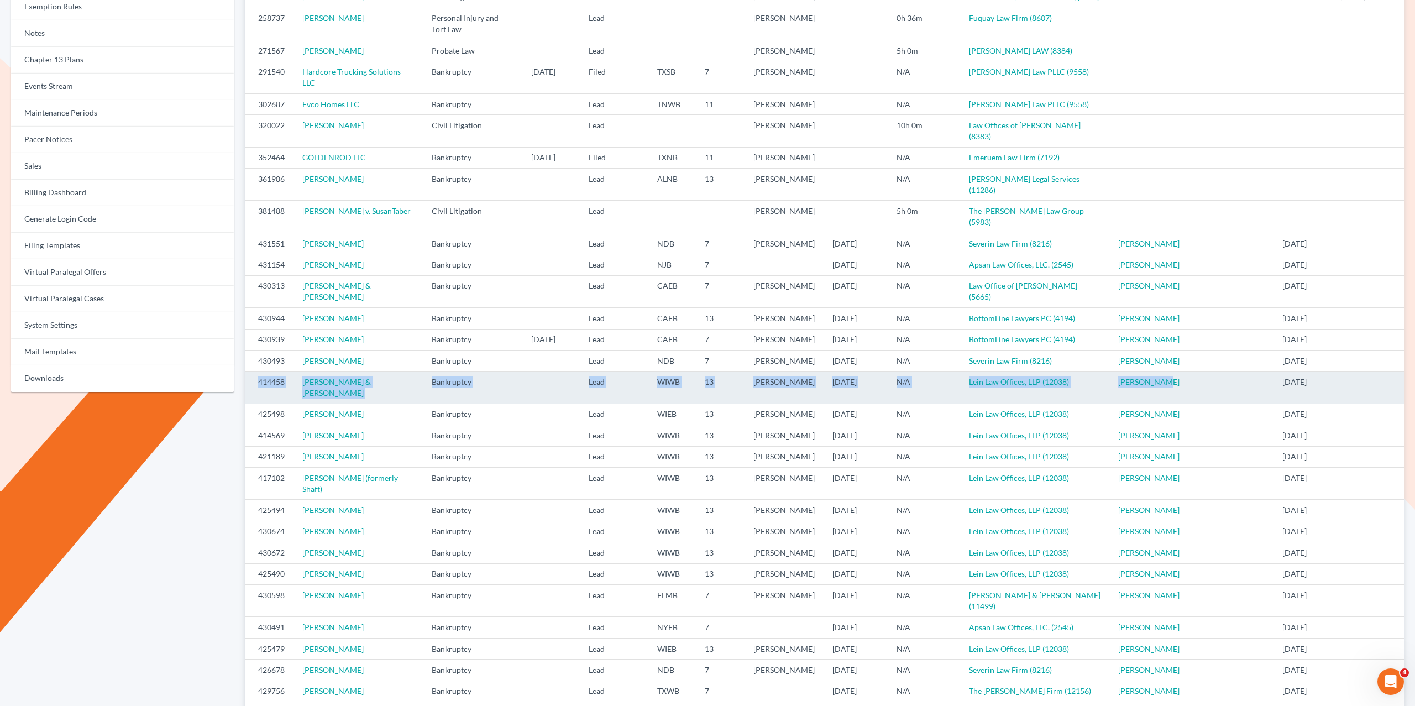
drag, startPoint x: 1075, startPoint y: 392, endPoint x: 256, endPoint y: 385, distance: 819.2
click at [256, 385] on tr "414458 Gene Livingston & Stephaine Livingston Bankruptcy Lead WIWB 13 Matthew L…" at bounding box center [824, 387] width 1159 height 32
copy tr "414458 Gene Livingston & Stephaine Livingston Bankruptcy Lead WIWB 13 Matthew L…"
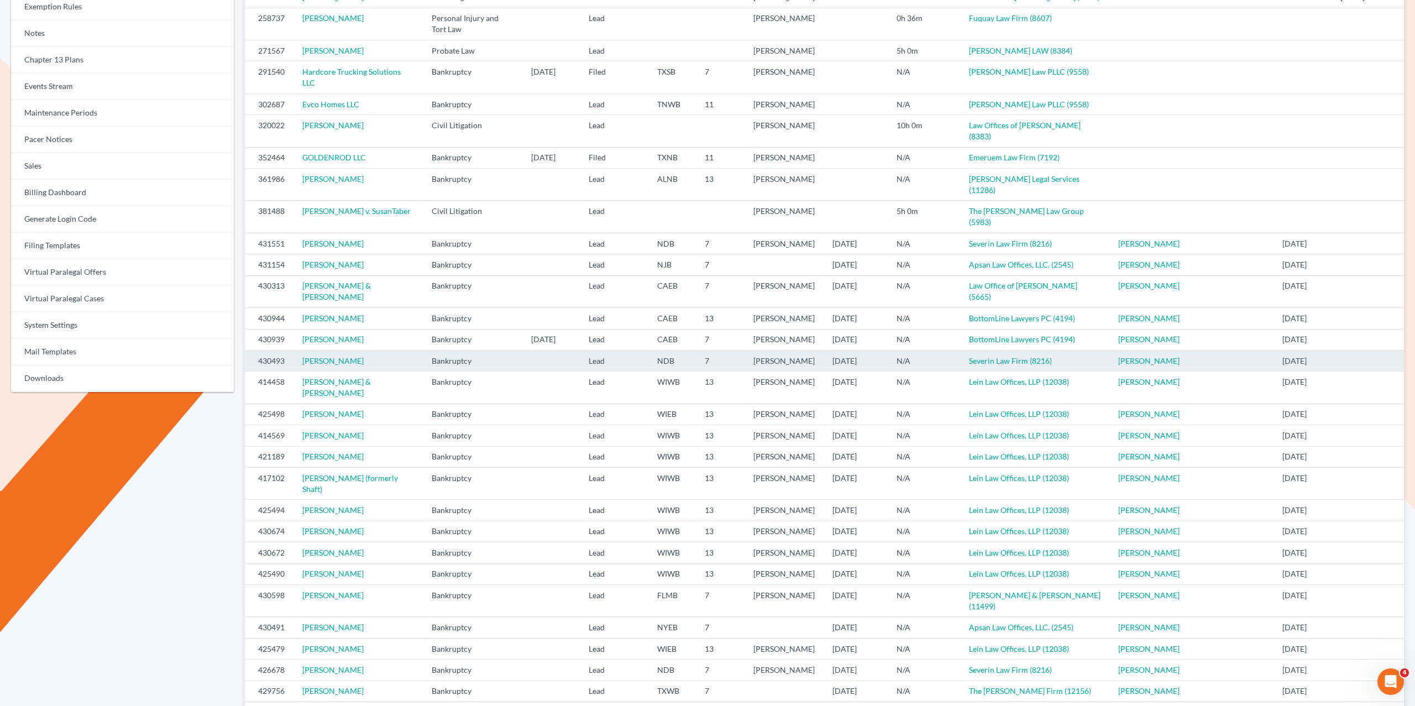
click at [1173, 364] on td "[PERSON_NAME]" at bounding box center [1151, 360] width 84 height 21
drag, startPoint x: 1049, startPoint y: 362, endPoint x: 246, endPoint y: 362, distance: 802.6
click at [249, 364] on tr "430493 Travis Ketterling Bankruptcy Lead NDB 7 Thomas Severin 08/05/2025 N/A Se…" at bounding box center [824, 360] width 1159 height 21
copy tr "430493 Travis Ketterling Bankruptcy Lead NDB 7 Thomas Severin 08/05/2025 N/A Se…"
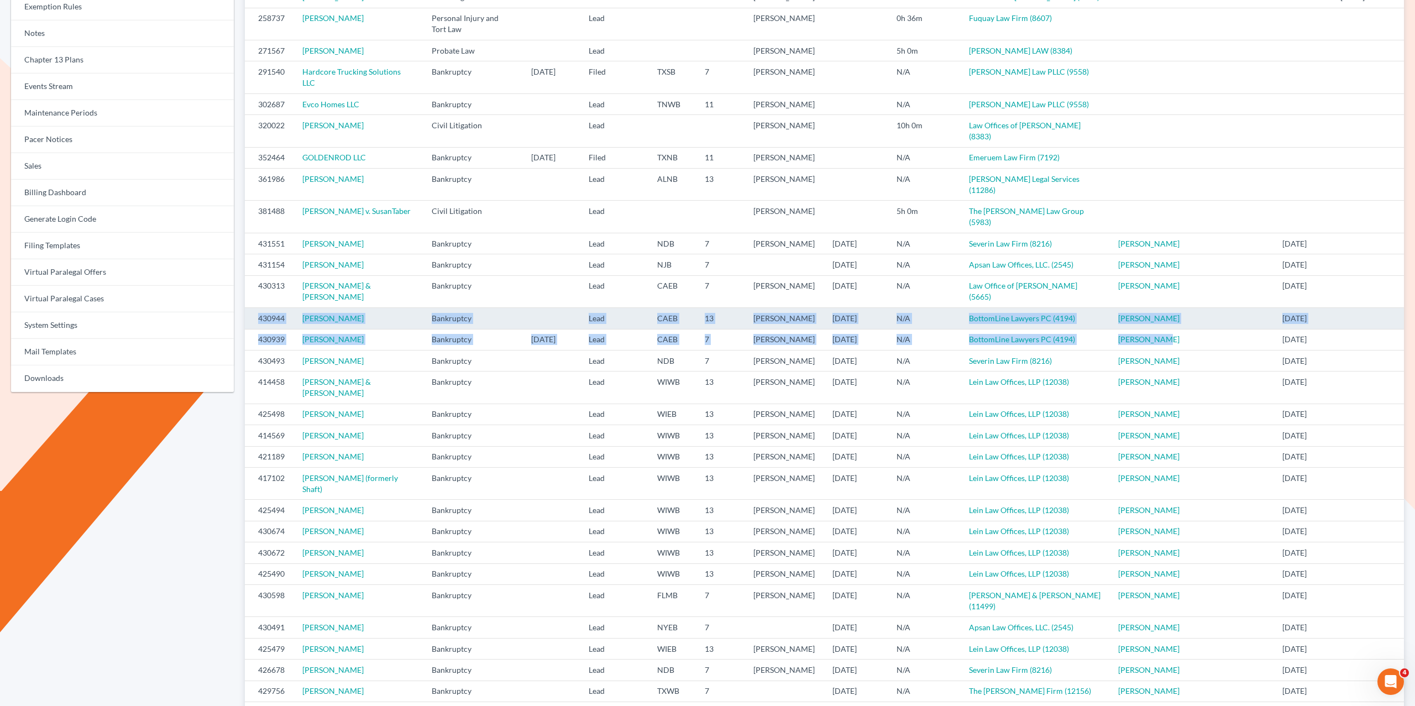
drag, startPoint x: 1170, startPoint y: 341, endPoint x: 252, endPoint y: 325, distance: 918.3
click at [252, 325] on tbody "255108 BRIAN CORRIETTE Civil Litigation Lead Audrey Thomas 3h 0m Law office of …" at bounding box center [824, 360] width 1159 height 747
copy tbody "430944 Terrolyn Legard Bankruptcy Lead CAEB 13 Richard Hall 08/06/2025 N/A Bott…"
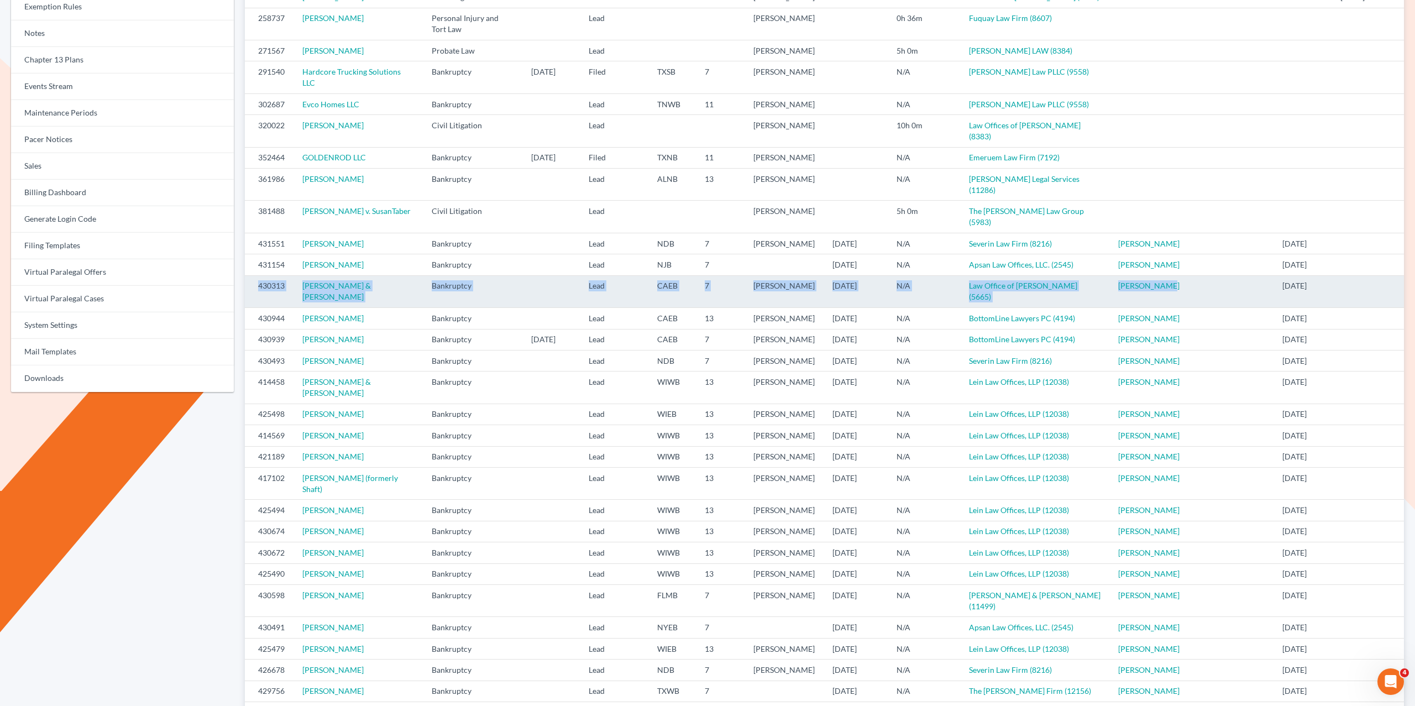
drag, startPoint x: 1162, startPoint y: 297, endPoint x: 253, endPoint y: 295, distance: 908.8
click at [253, 295] on tr "430313 Ryan Bidinost & Kylie Bidinost Bankruptcy Lead CAEB 7 Flor Tataje 08/06/…" at bounding box center [824, 291] width 1159 height 32
copy tr "430313 Ryan Bidinost & Kylie Bidinost Bankruptcy Lead CAEB 7 Flor Tataje 08/06/…"
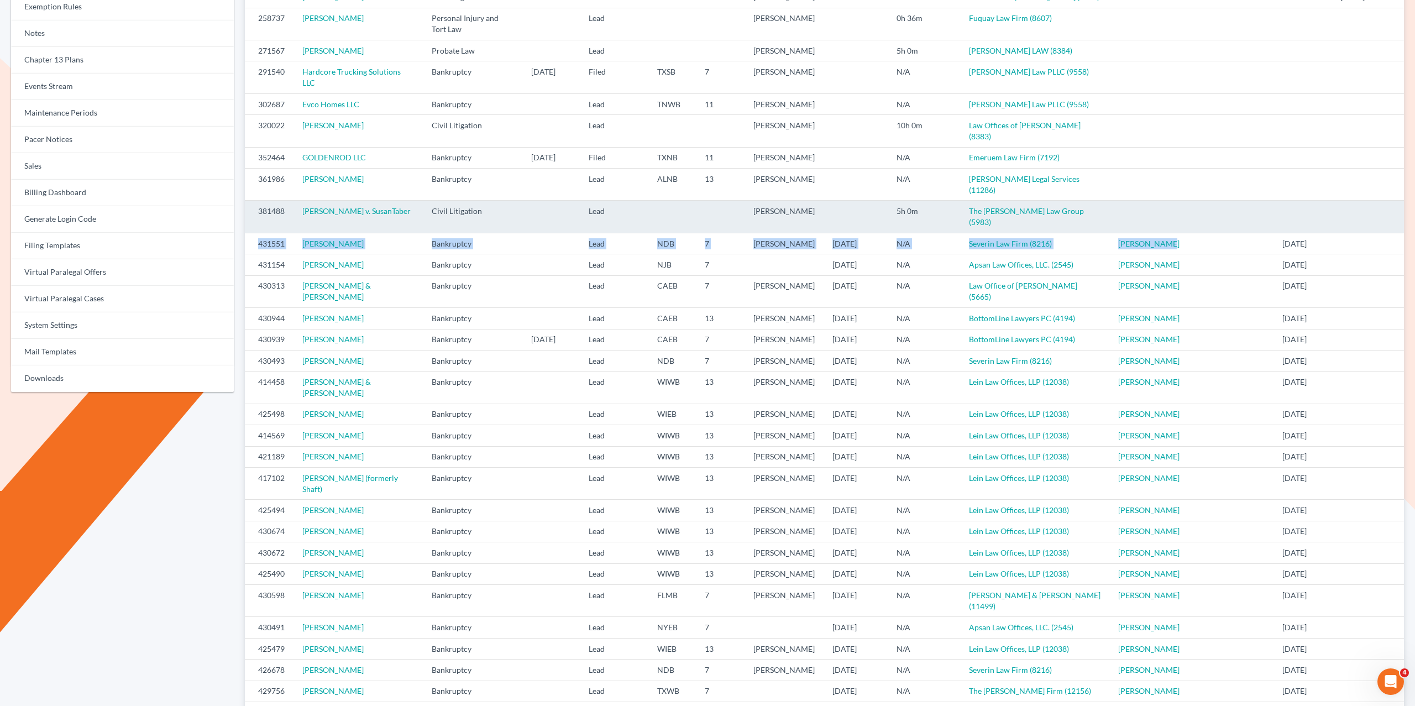
drag, startPoint x: 1150, startPoint y: 248, endPoint x: 245, endPoint y: 234, distance: 905.5
click at [254, 239] on tr "431551 Jazmin Parmer Bankruptcy Lead NDB 7 Thomas Severin 08/11/2025 N/A Severi…" at bounding box center [824, 243] width 1159 height 21
copy tr "431551 Jazmin Parmer Bankruptcy Lead NDB 7 Thomas Severin 08/11/2025 N/A Severi…"
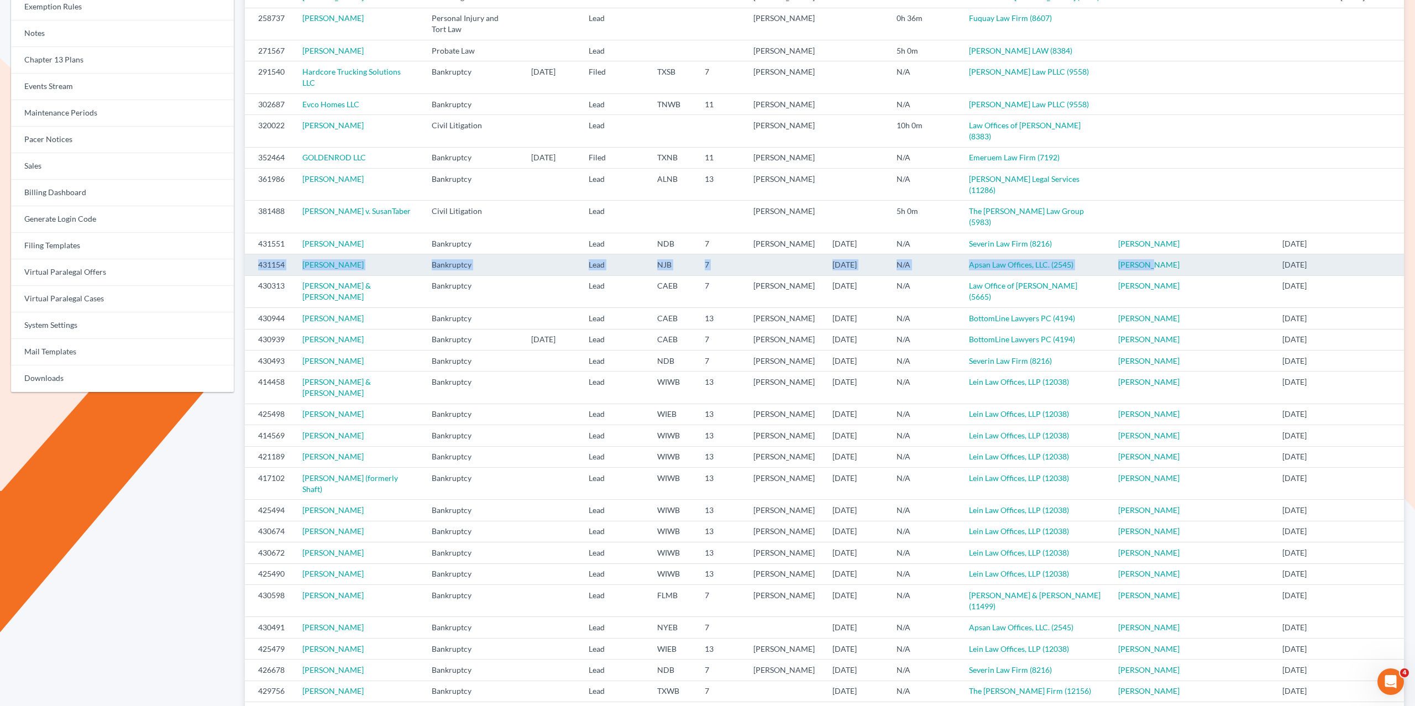
drag, startPoint x: 1147, startPoint y: 270, endPoint x: 265, endPoint y: 265, distance: 881.7
click at [253, 265] on tr "431154 Itamar Andrade Bankruptcy Lead NJB 7 08/07/2025 N/A Apsan Law Offices, L…" at bounding box center [824, 264] width 1159 height 21
drag, startPoint x: 1029, startPoint y: 277, endPoint x: 255, endPoint y: 270, distance: 773.4
click at [256, 273] on tr "431154 Itamar Andrade Bankruptcy Lead NJB 7 08/07/2025 N/A Apsan Law Offices, L…" at bounding box center [824, 264] width 1159 height 21
copy tr "431154 Itamar Andrade Bankruptcy Lead NJB 7 08/07/2025 N/A Apsan Law Offices, L…"
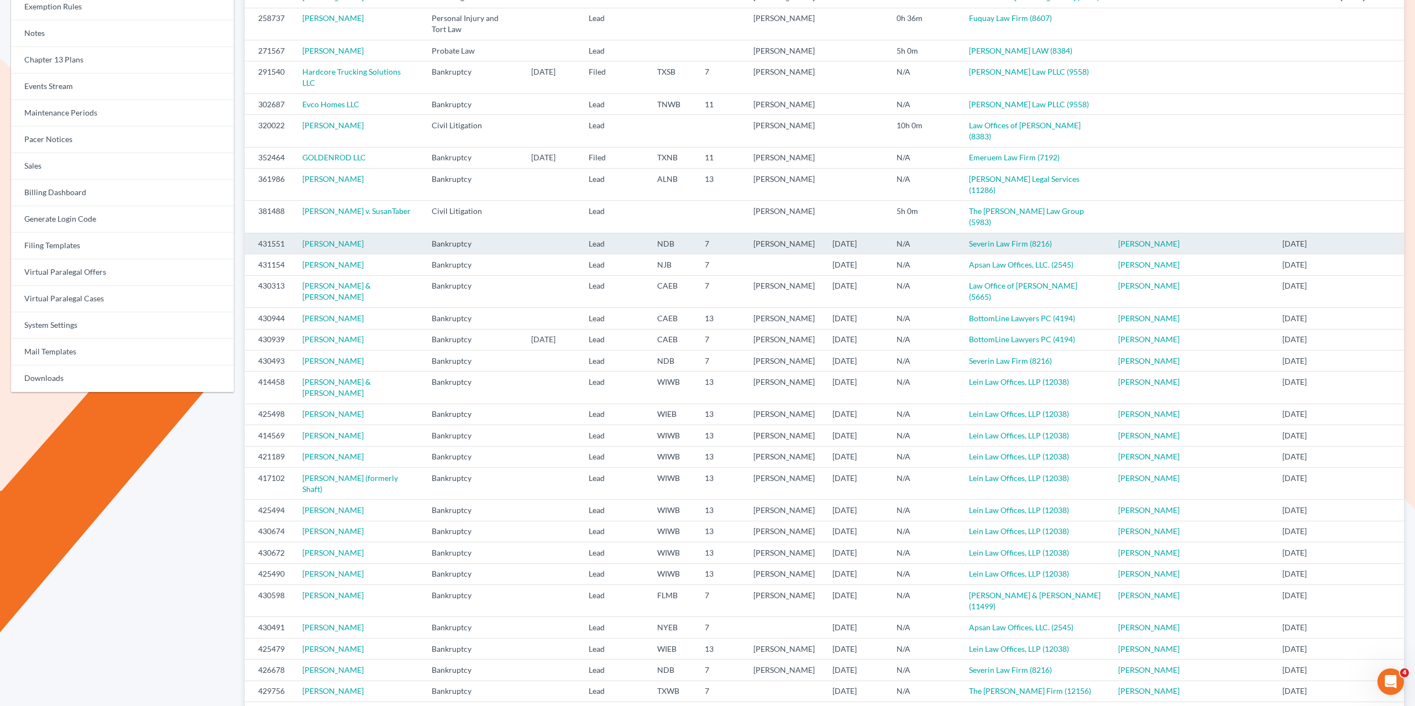
click at [1165, 249] on td "[PERSON_NAME]" at bounding box center [1151, 243] width 84 height 21
